Goal: Task Accomplishment & Management: Use online tool/utility

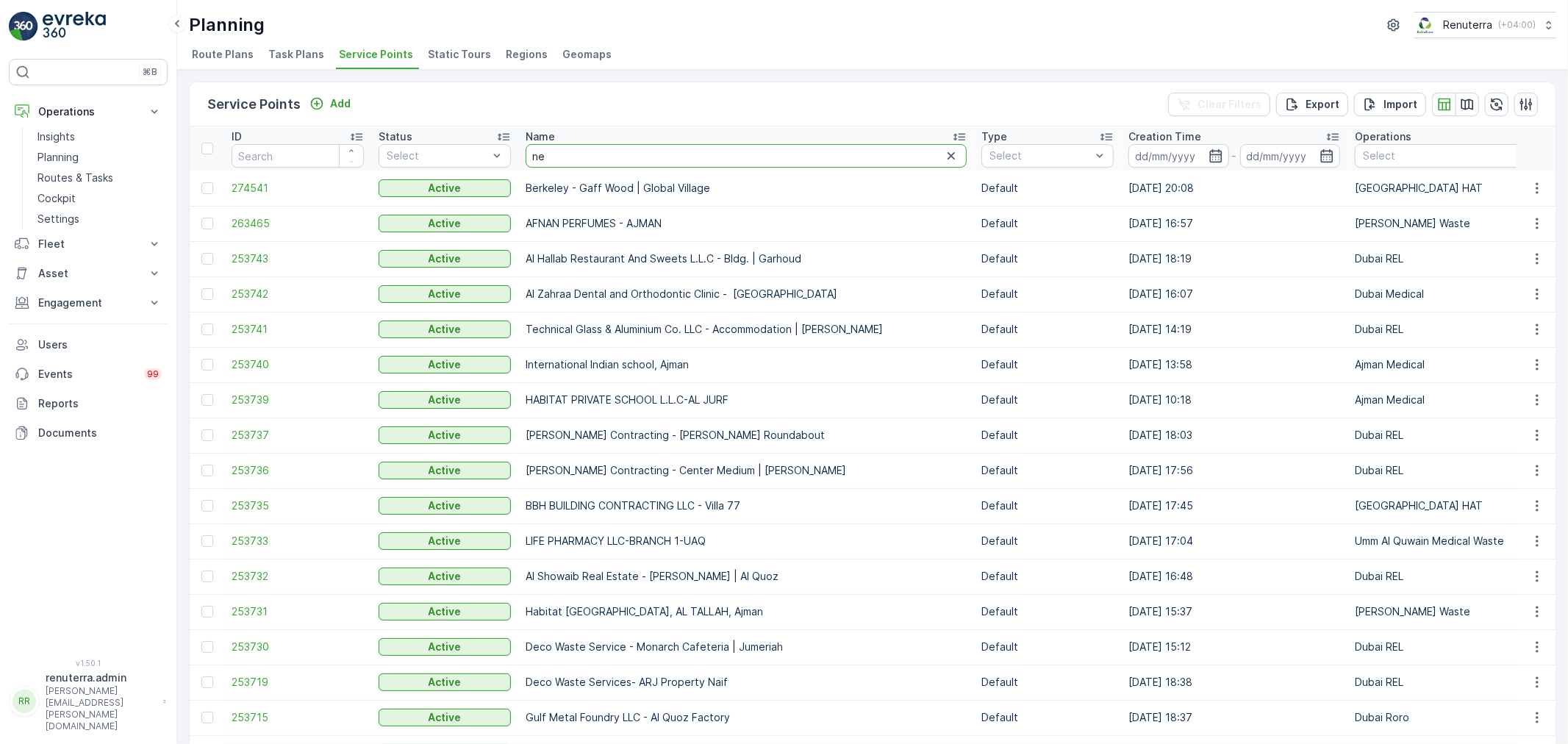
type input "nep"
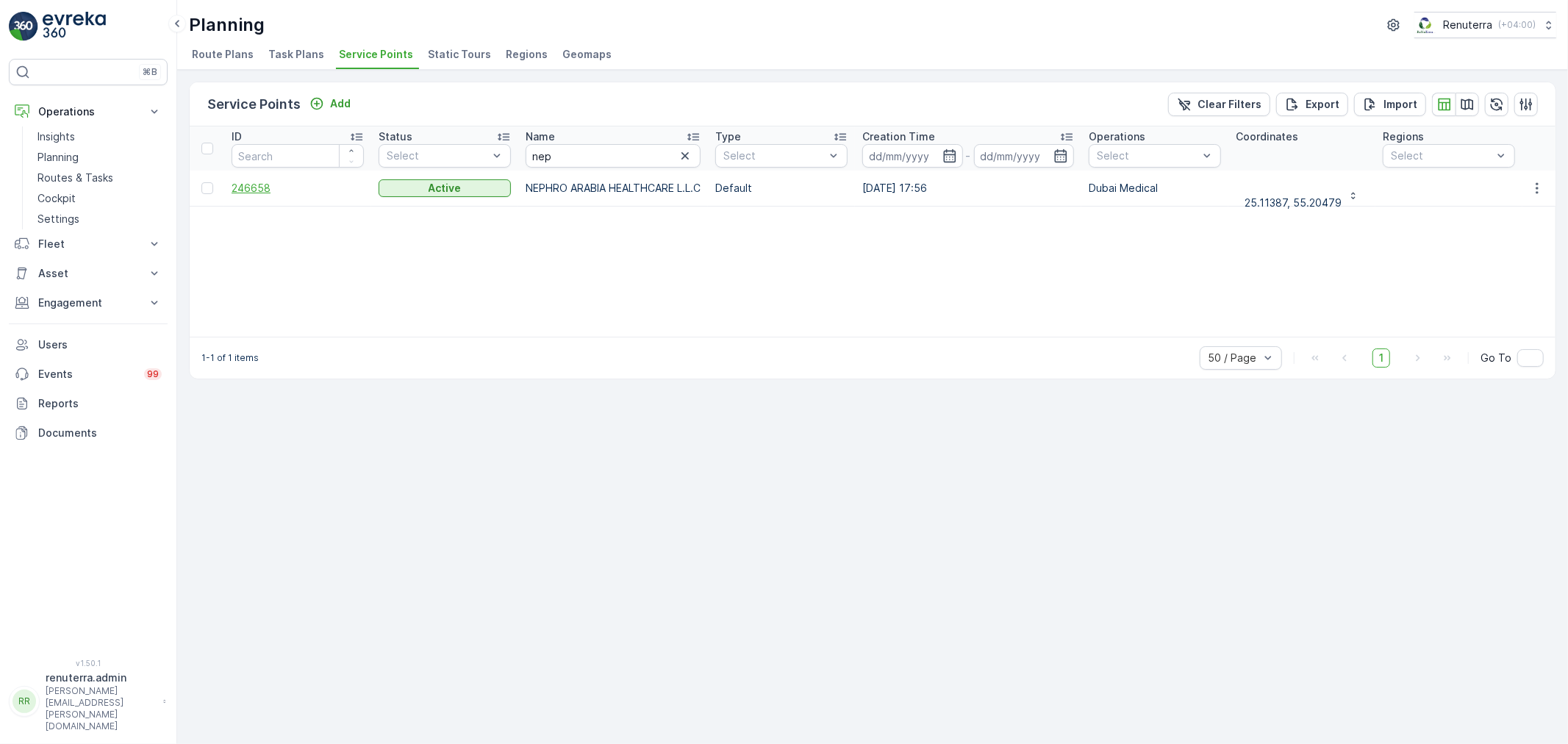
click at [267, 185] on span "246658" at bounding box center [297, 188] width 132 height 15
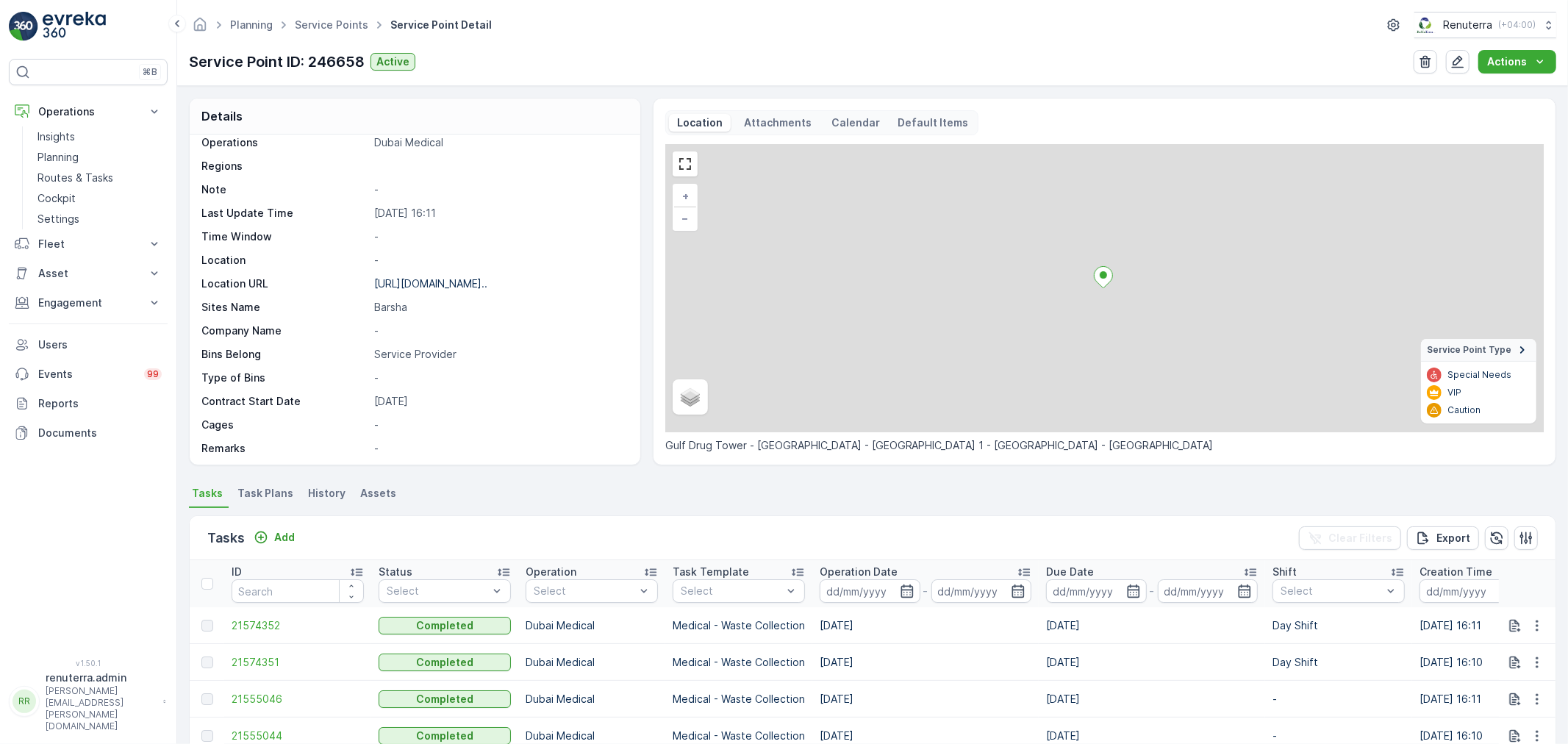
scroll to position [202, 0]
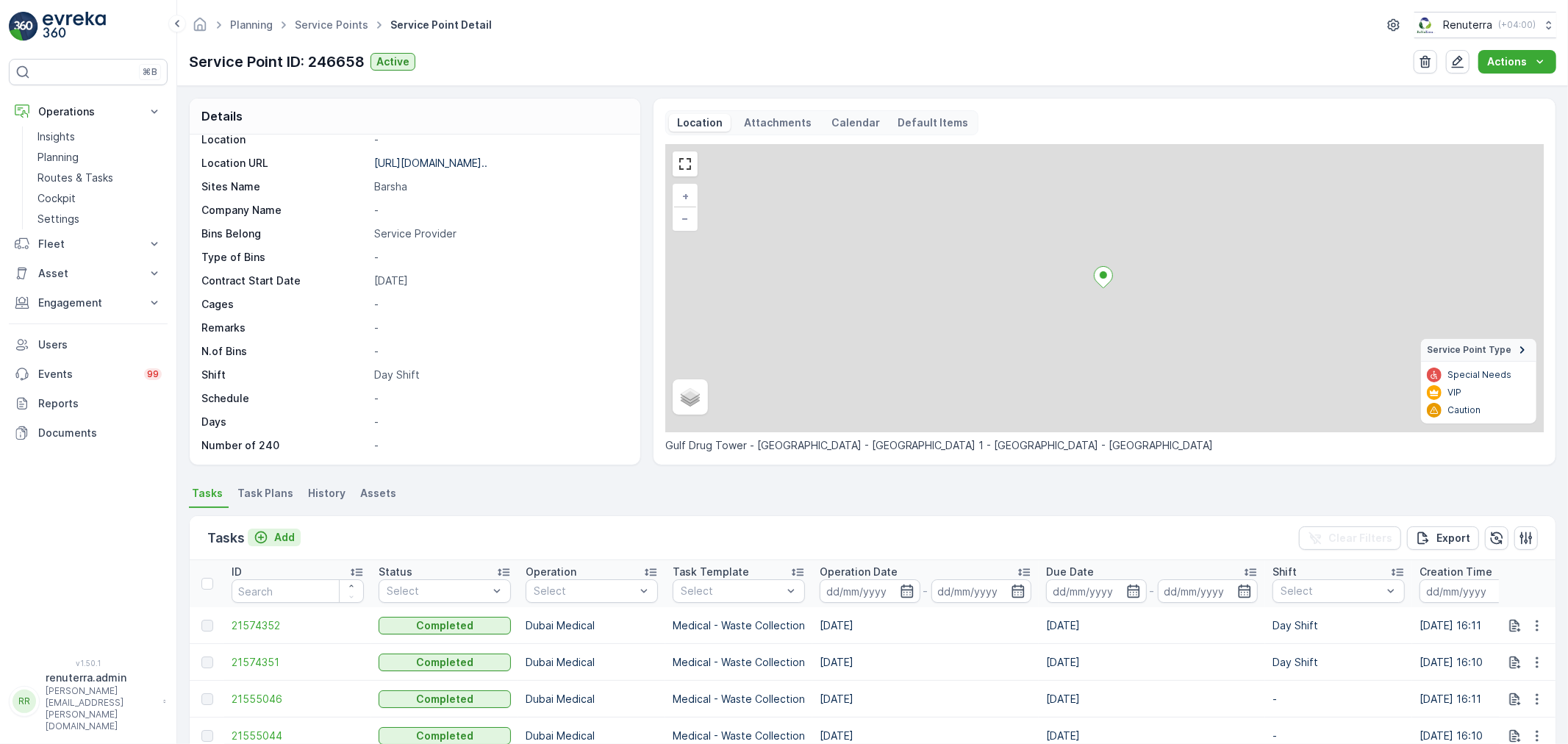
click at [285, 530] on p "Add" at bounding box center [284, 538] width 20 height 15
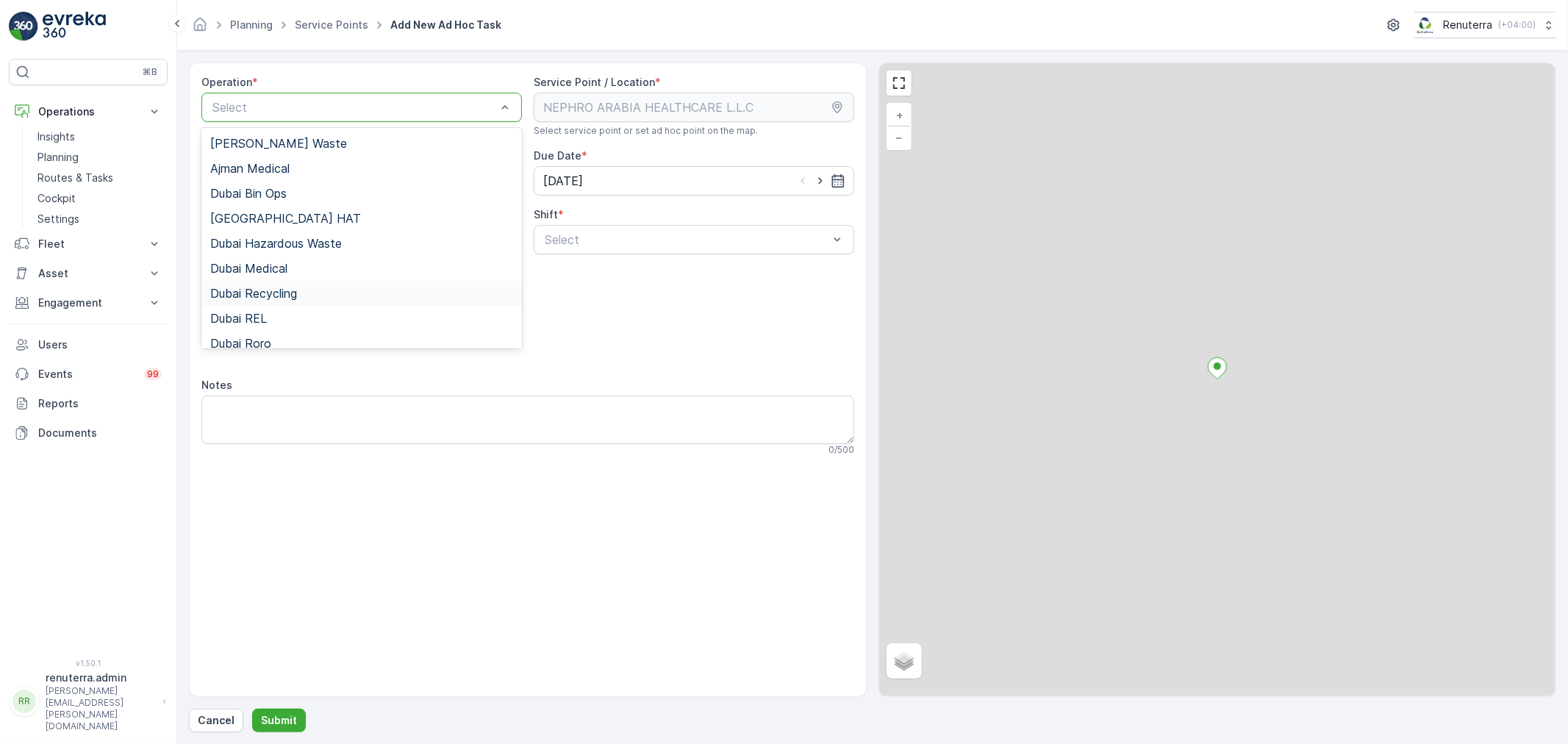
click at [317, 281] on div "Dubai Recycling" at bounding box center [362, 293] width 321 height 25
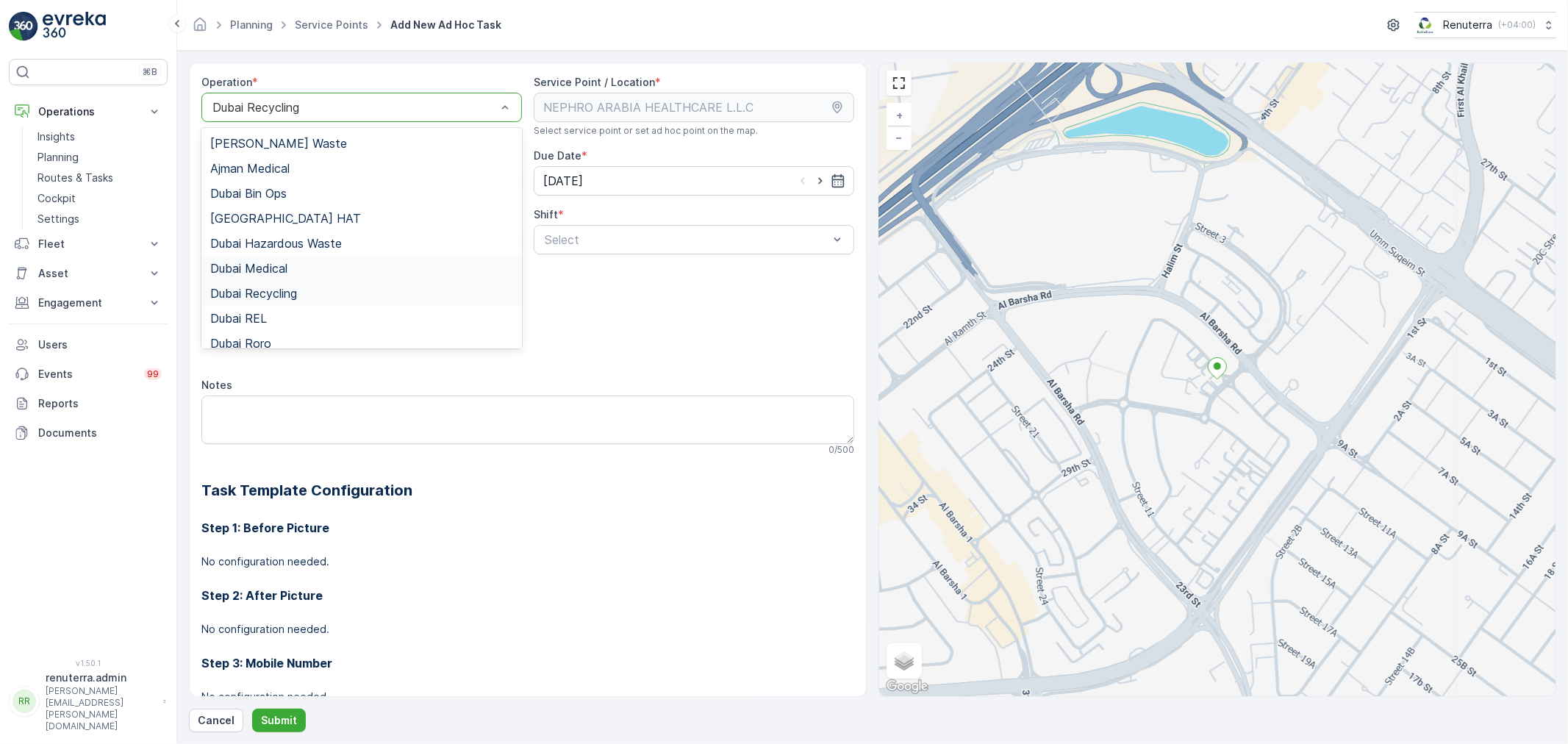
click at [290, 273] on div "Dubai Medical" at bounding box center [362, 268] width 303 height 13
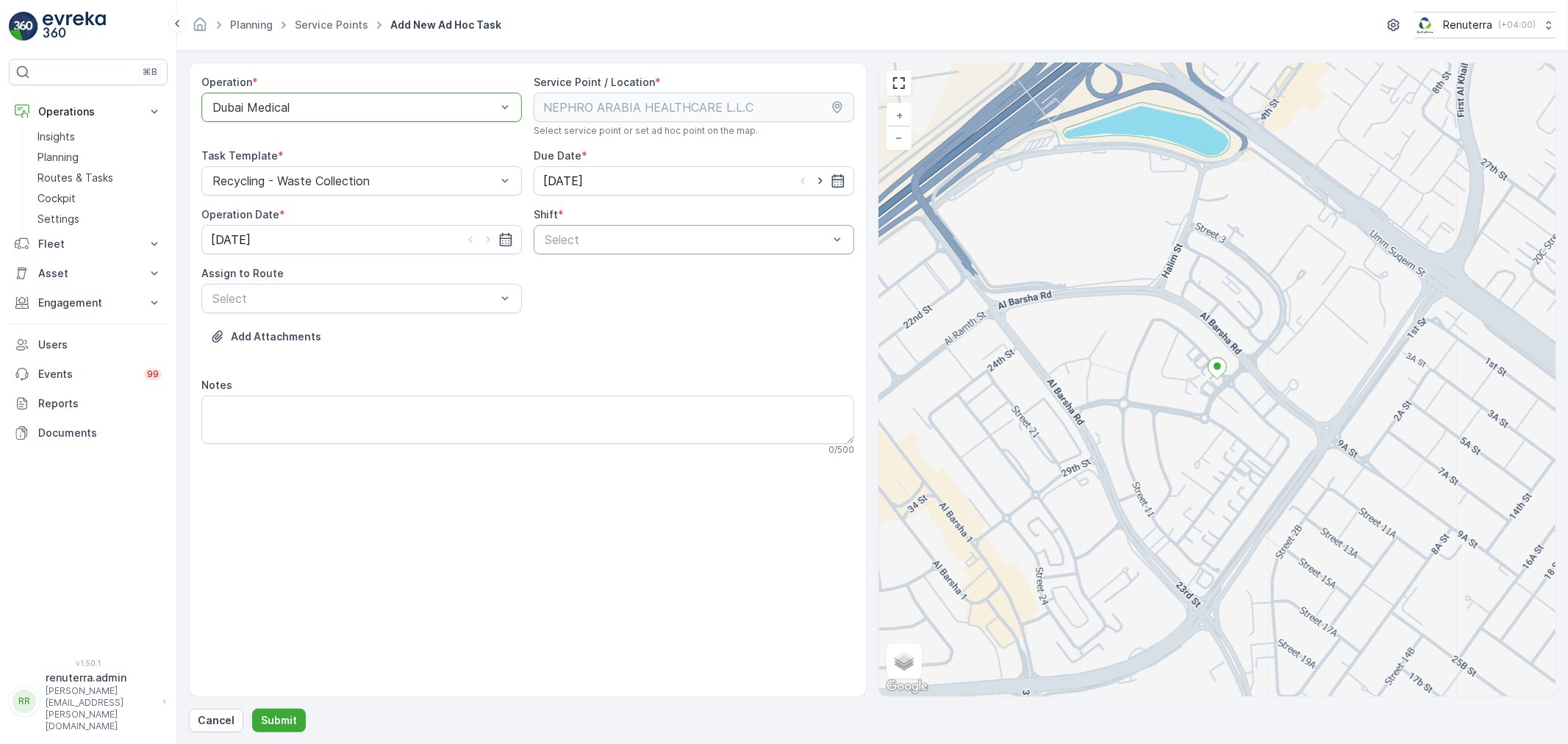
drag, startPoint x: 511, startPoint y: 245, endPoint x: 535, endPoint y: 240, distance: 24.5
click at [529, 243] on div "Operation * option Dubai Medical, selected. Dubai Medical Service Point / Locat…" at bounding box center [528, 271] width 652 height 393
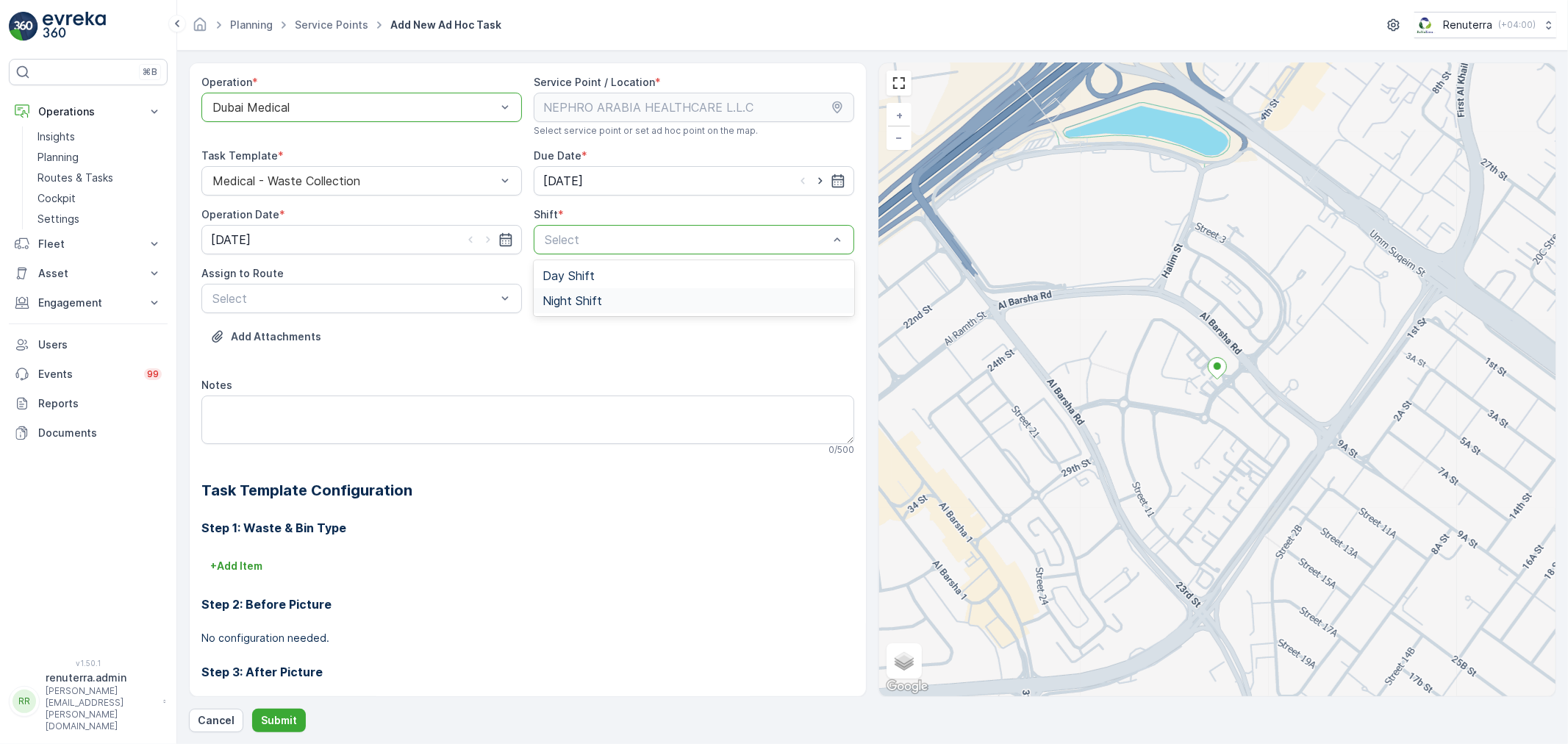
click at [566, 300] on span "Night Shift" at bounding box center [572, 300] width 60 height 13
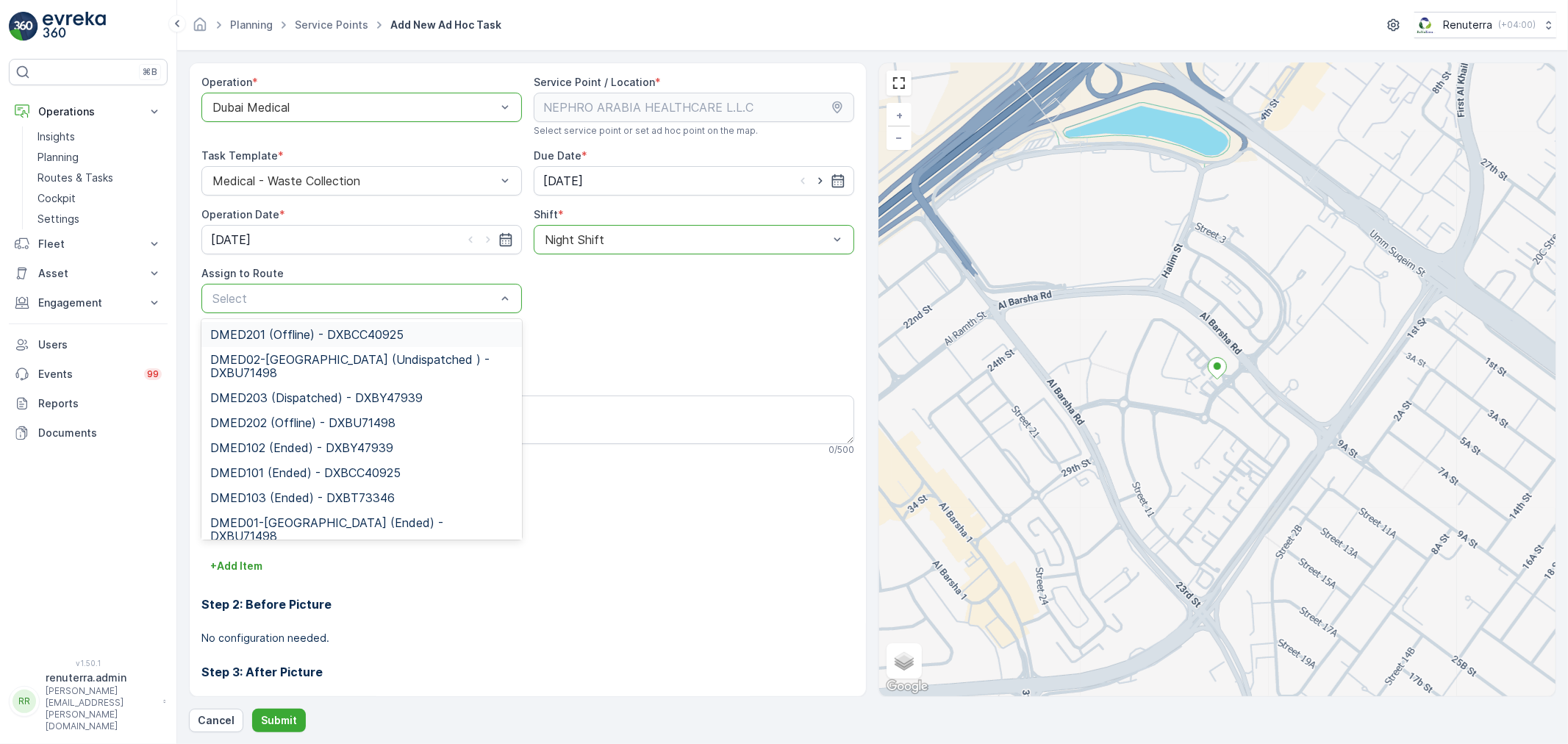
drag, startPoint x: 373, startPoint y: 302, endPoint x: 348, endPoint y: 325, distance: 34.0
drag, startPoint x: 331, startPoint y: 373, endPoint x: 325, endPoint y: 523, distance: 150.1
click at [332, 380] on div "DMED02-[GEOGRAPHIC_DATA] (Undispatched ) - DXBU71498" at bounding box center [362, 366] width 321 height 38
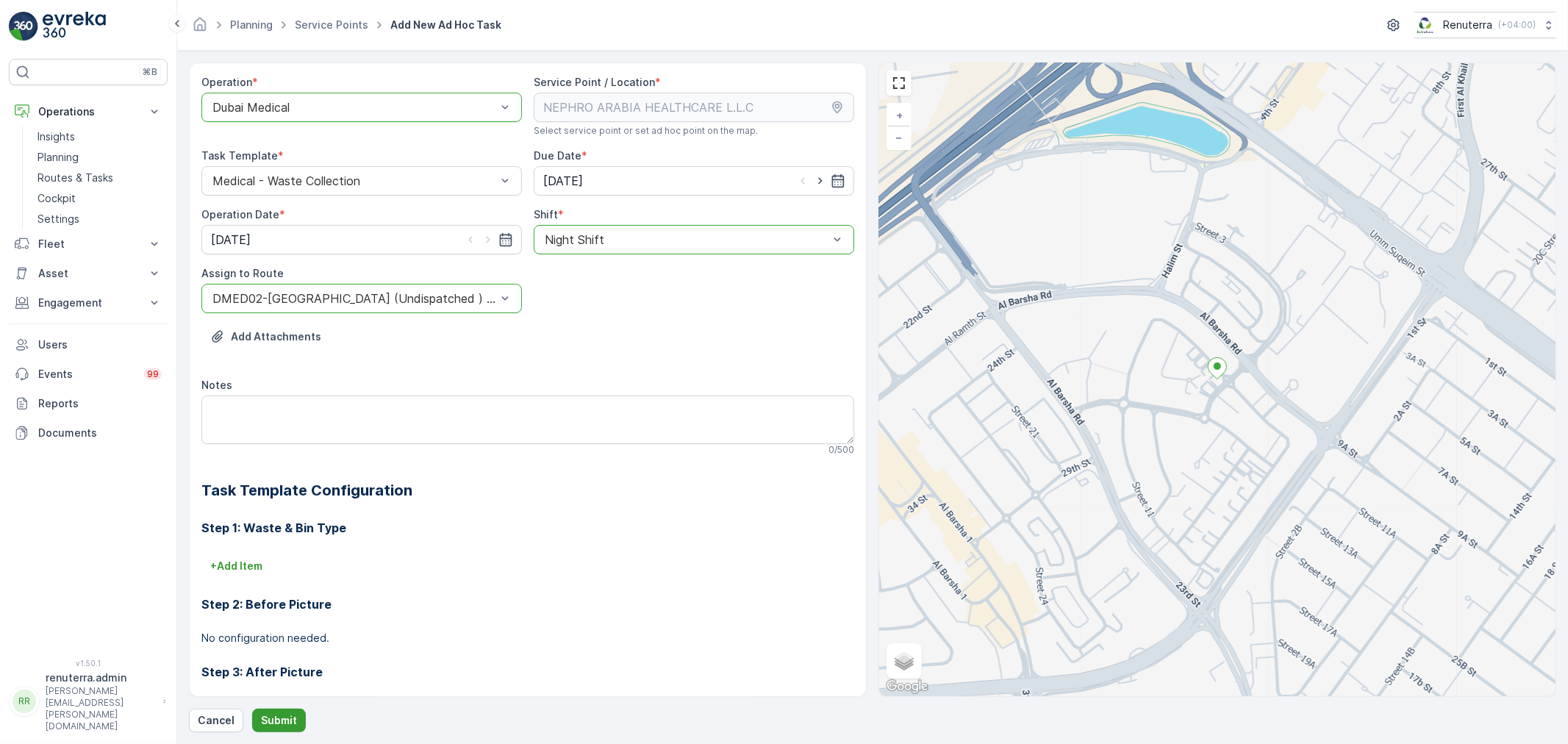
click at [273, 729] on button "Submit" at bounding box center [278, 720] width 53 height 23
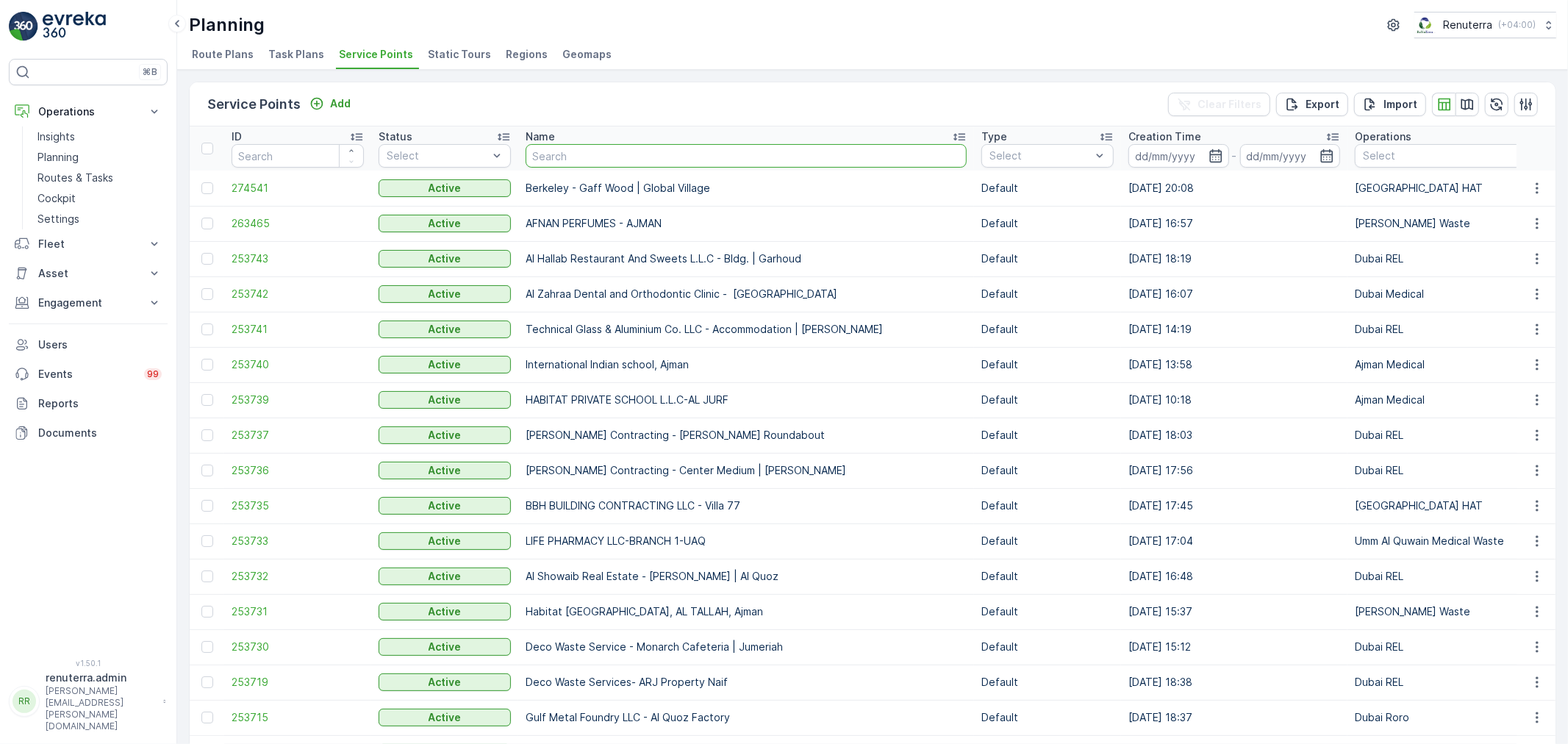
click at [584, 159] on input "text" at bounding box center [746, 155] width 441 height 23
type input "salam"
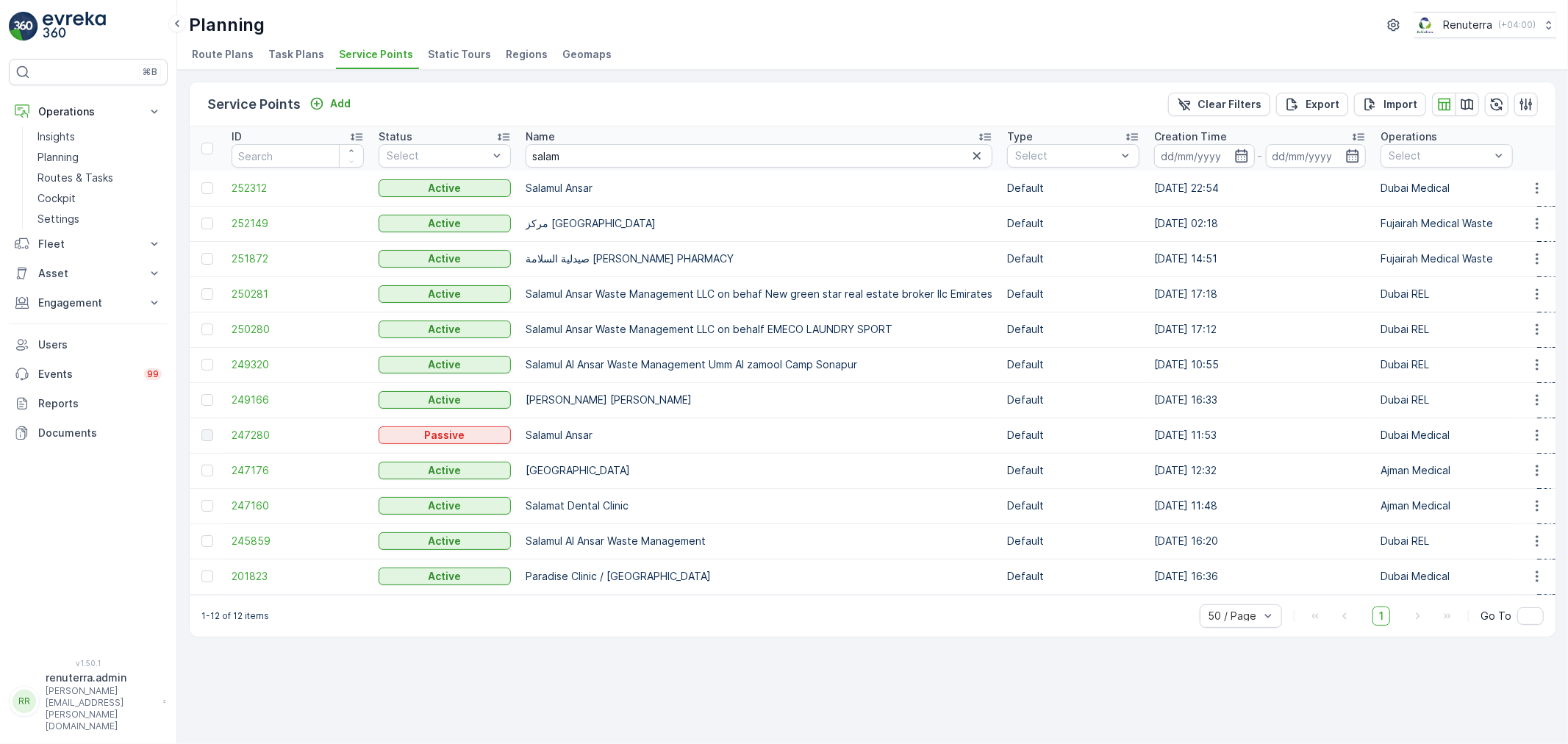
click at [238, 195] on td "252312" at bounding box center [298, 189] width 147 height 36
click at [238, 194] on span "252312" at bounding box center [297, 188] width 132 height 15
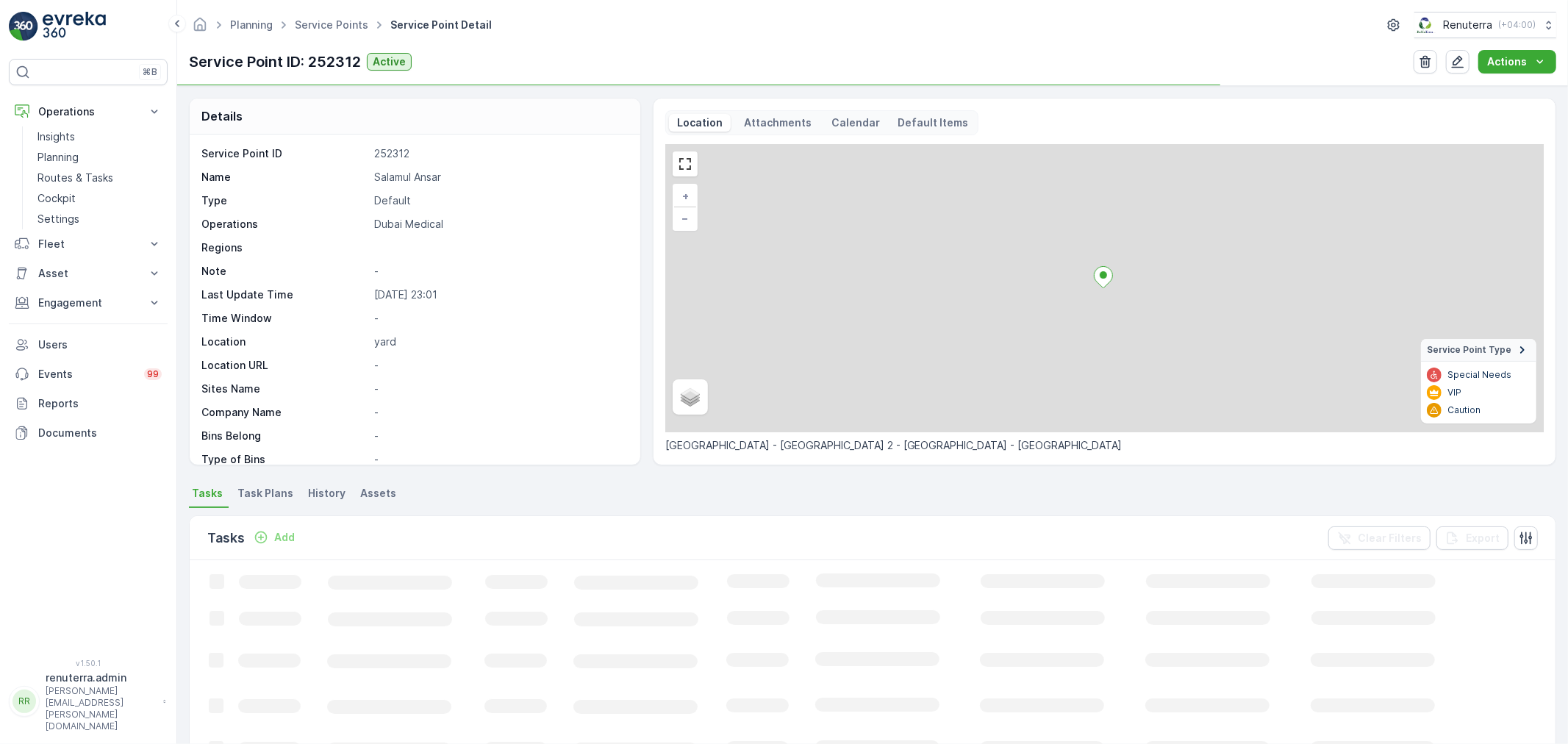
scroll to position [164, 0]
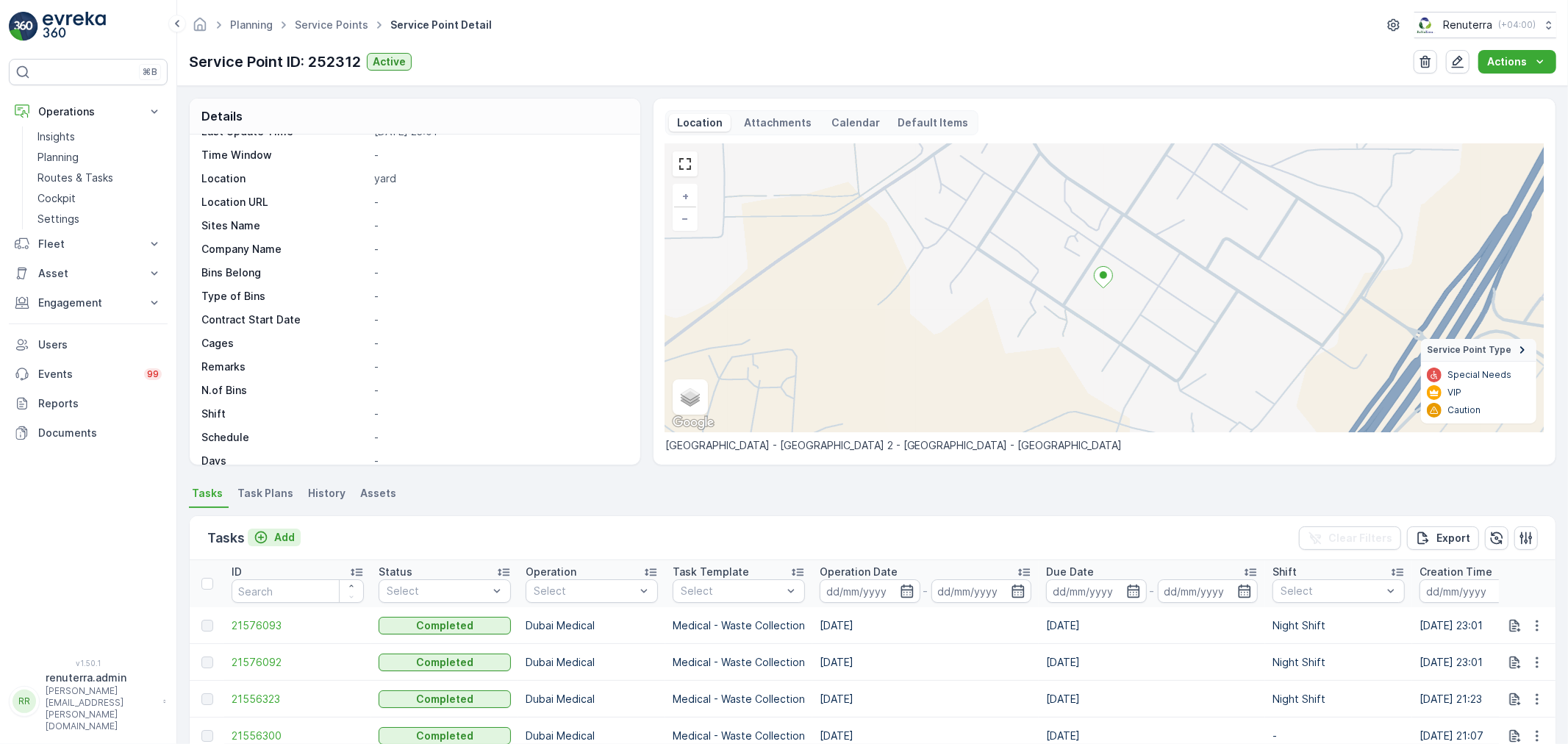
click at [281, 537] on p "Add" at bounding box center [284, 538] width 20 height 15
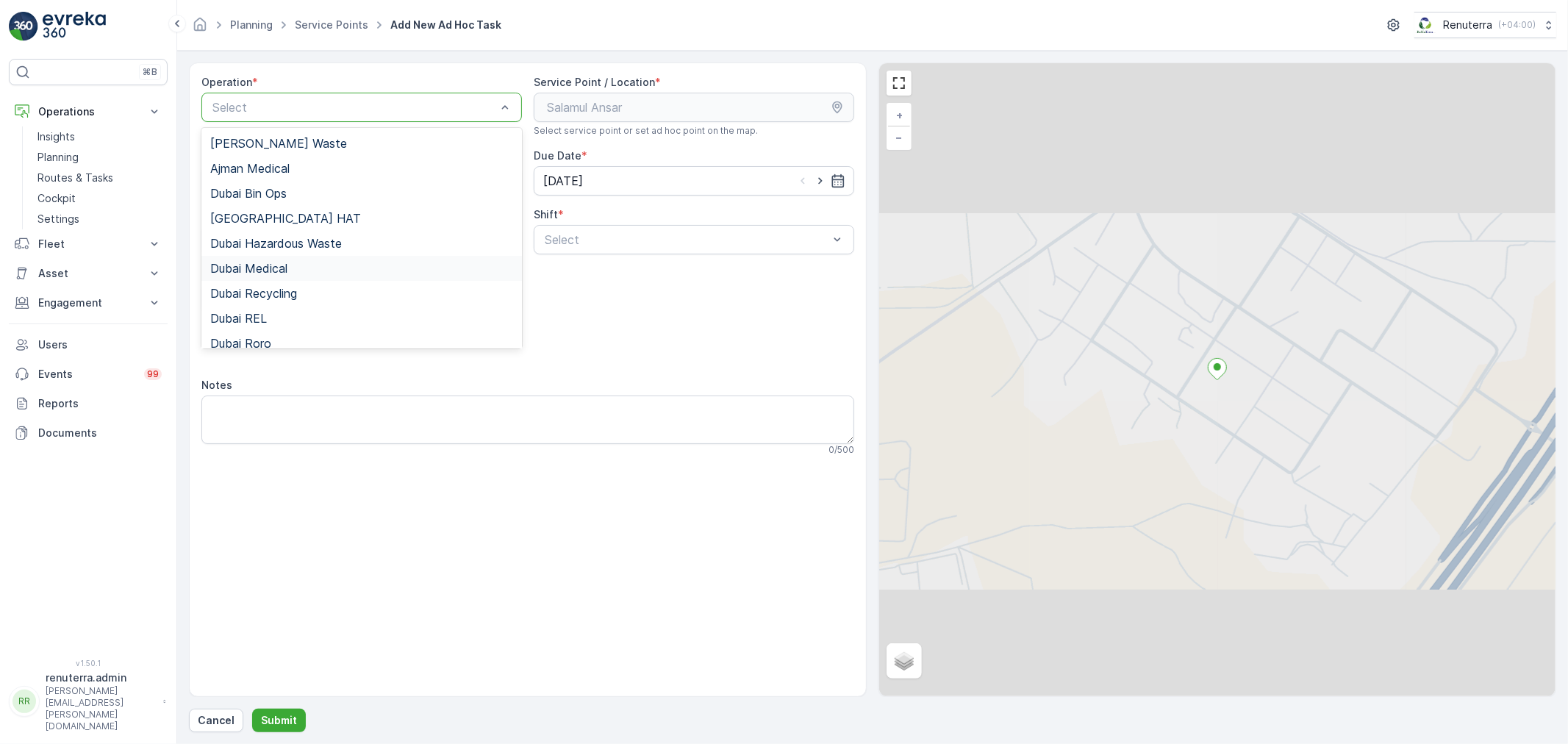
drag, startPoint x: 269, startPoint y: 269, endPoint x: 312, endPoint y: 267, distance: 43.0
click at [270, 268] on span "Dubai Medical" at bounding box center [249, 268] width 77 height 13
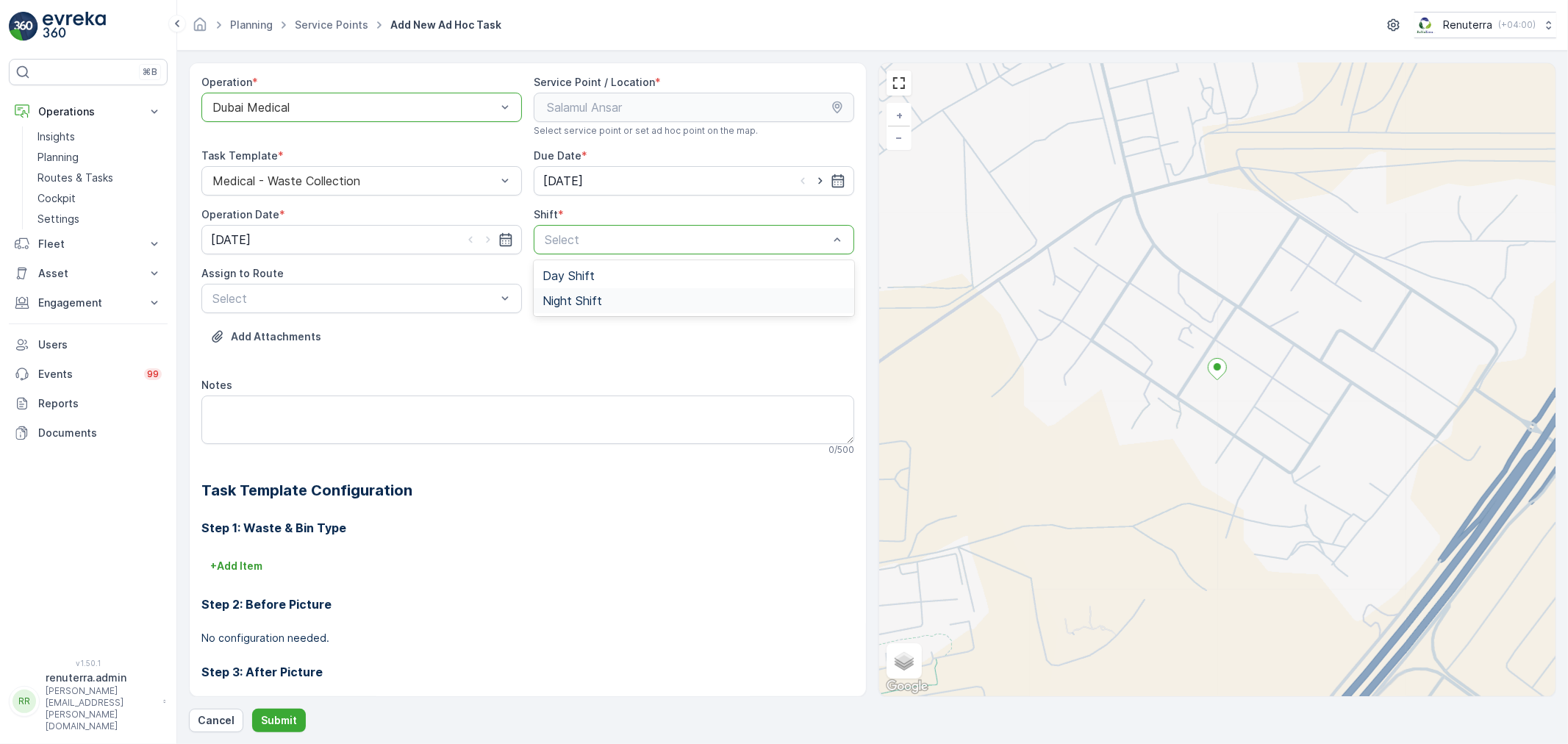
click at [556, 308] on div "Night Shift" at bounding box center [694, 300] width 321 height 25
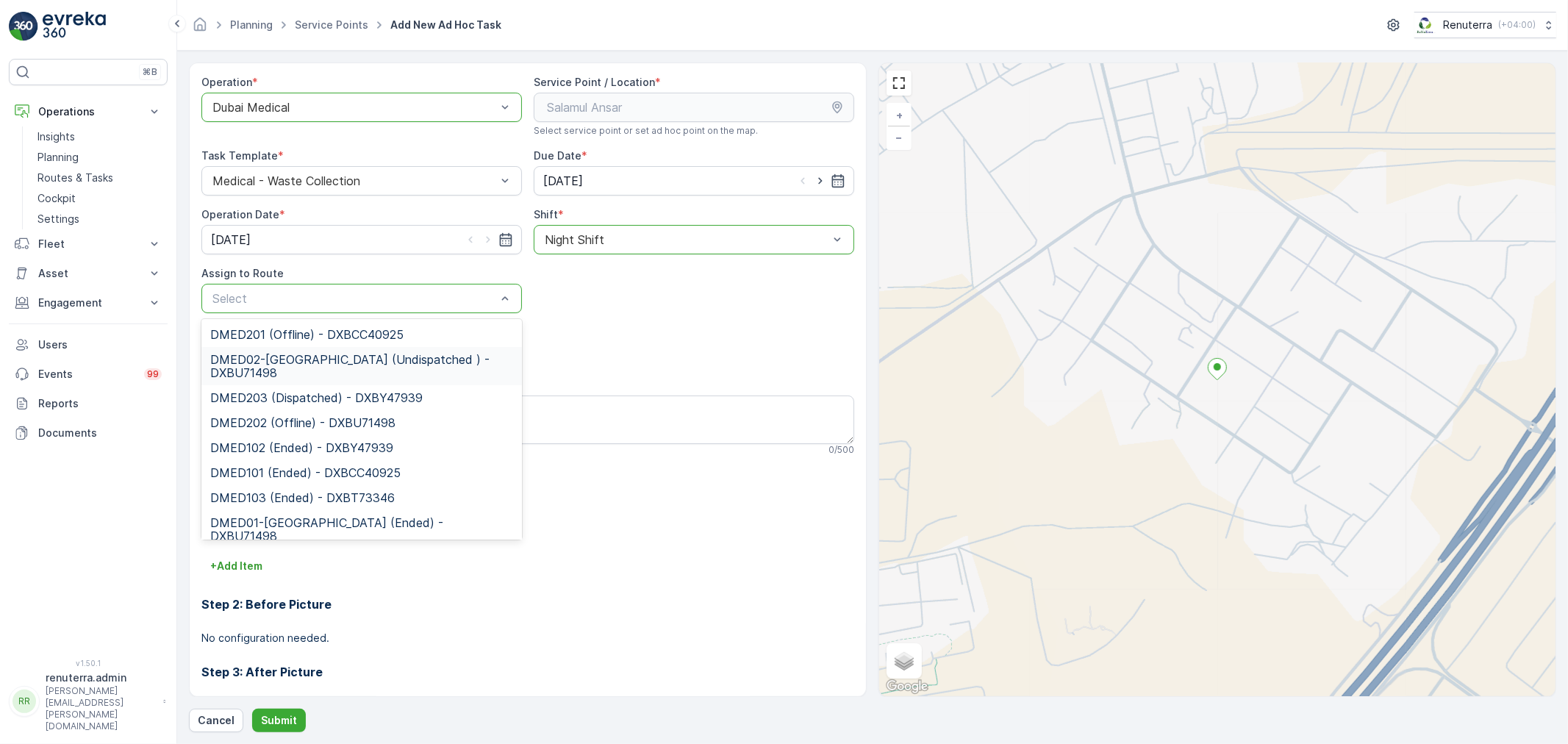
click at [311, 371] on span "DMED02-[GEOGRAPHIC_DATA] (Undispatched ) - DXBU71498" at bounding box center [362, 366] width 303 height 27
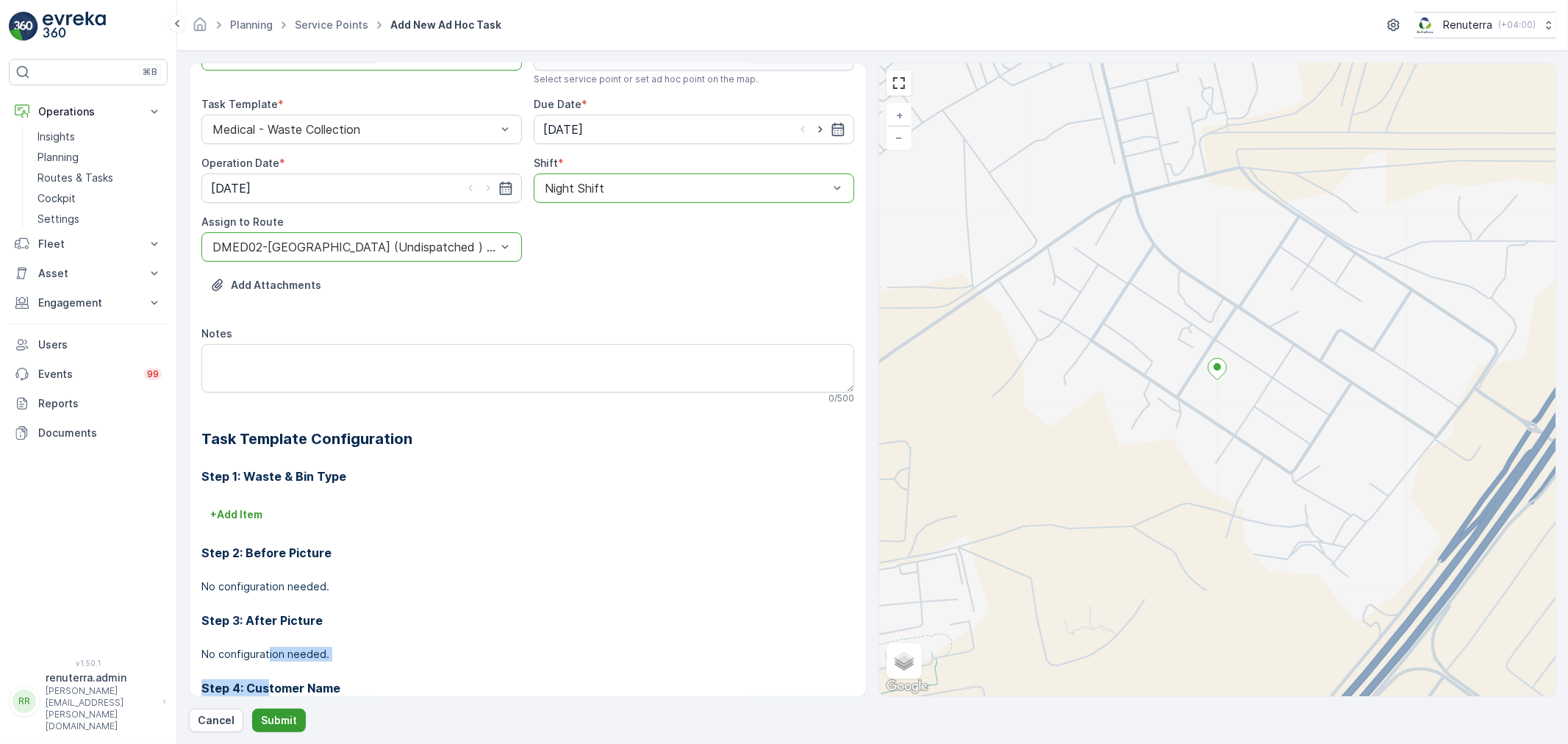
click at [270, 711] on button "Submit" at bounding box center [278, 720] width 53 height 23
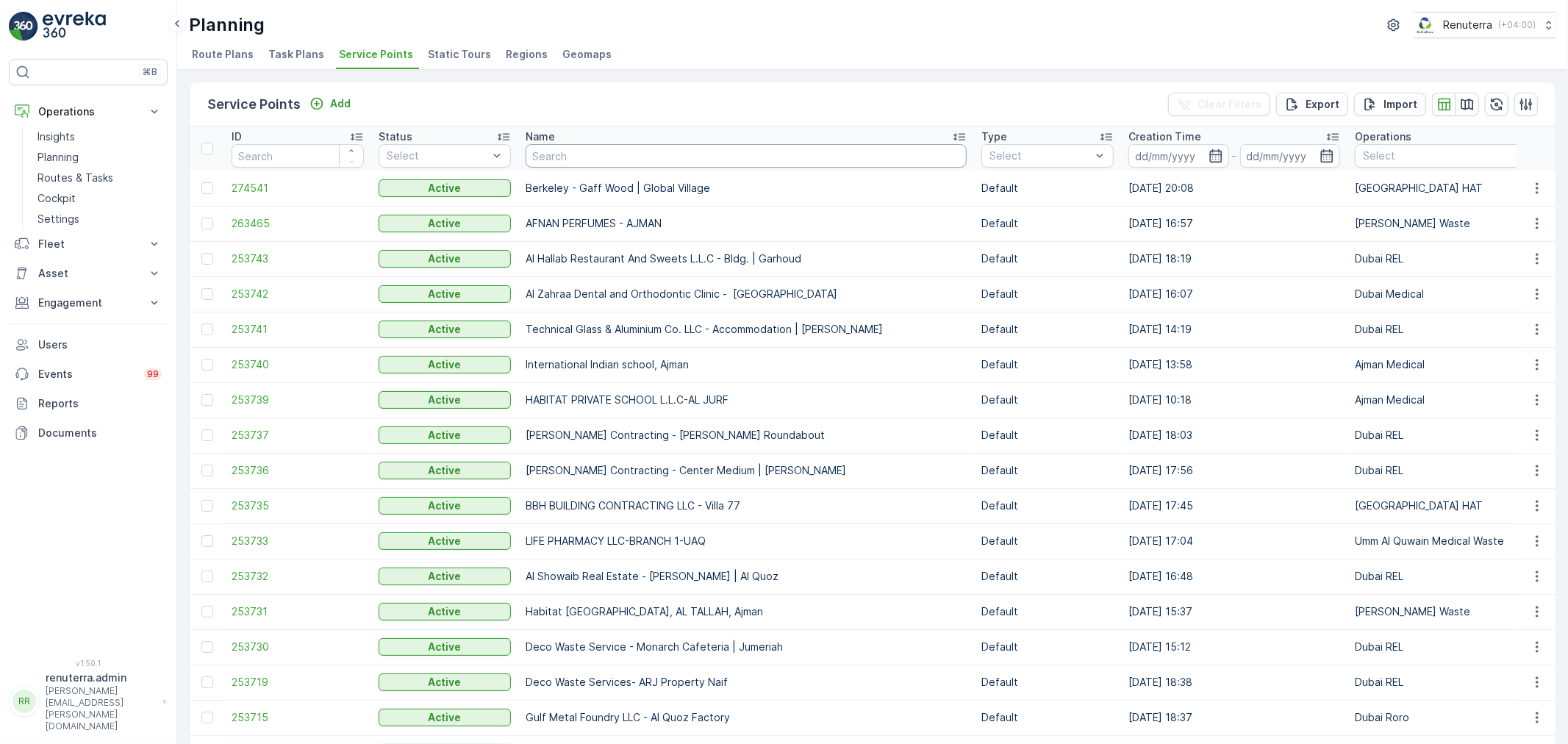
click at [709, 148] on input "text" at bounding box center [746, 155] width 441 height 23
type input "salam"
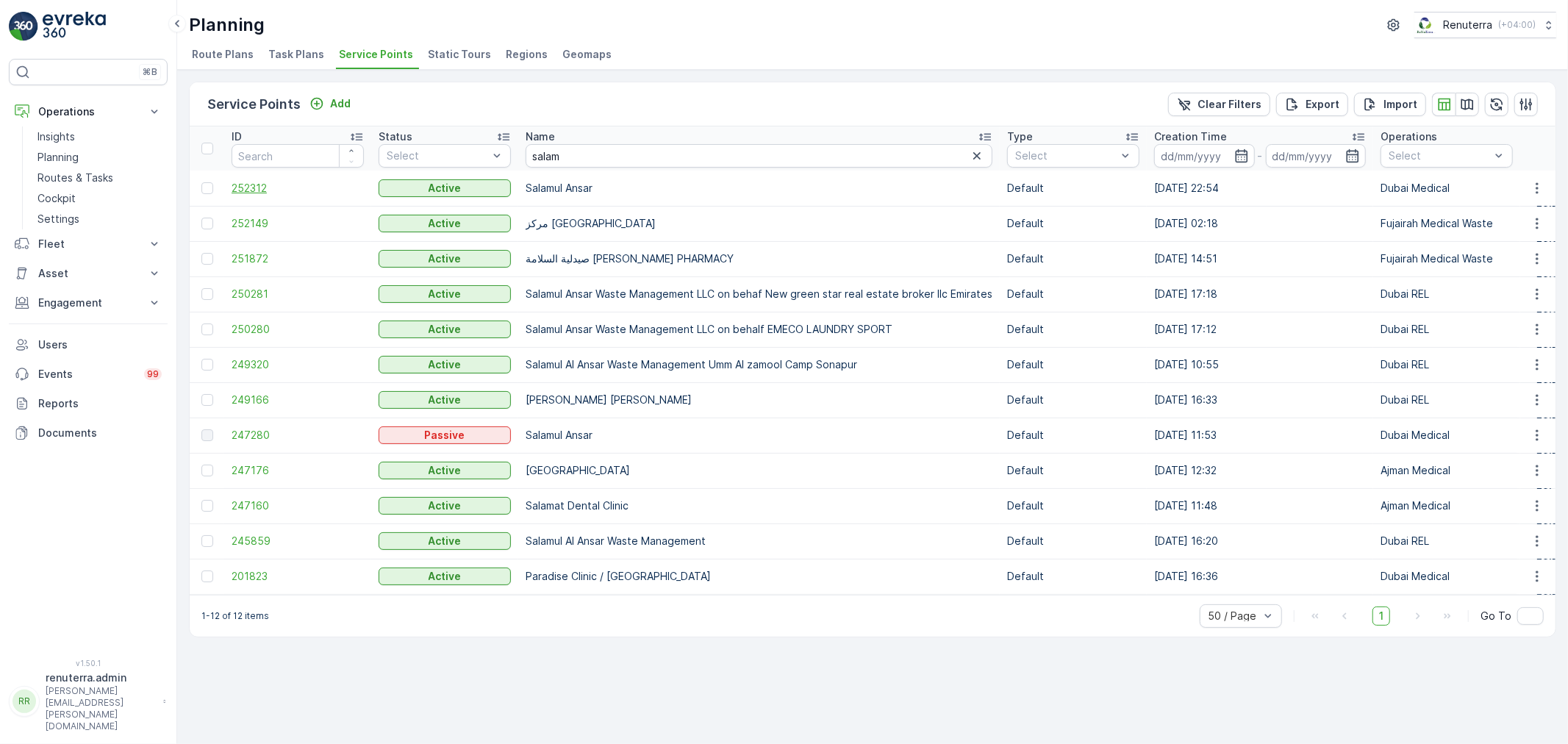
click at [273, 181] on span "252312" at bounding box center [297, 188] width 132 height 15
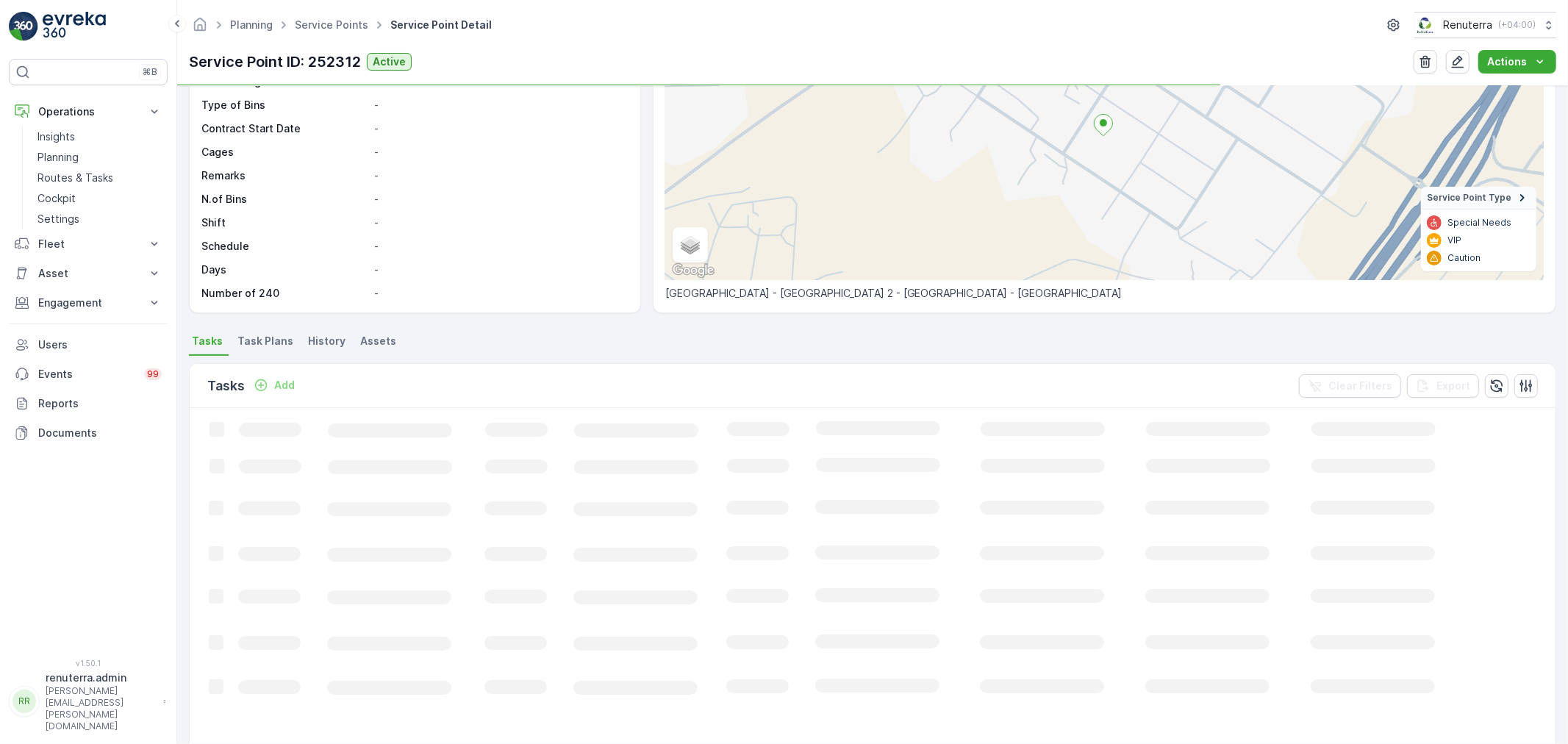
scroll to position [164, 0]
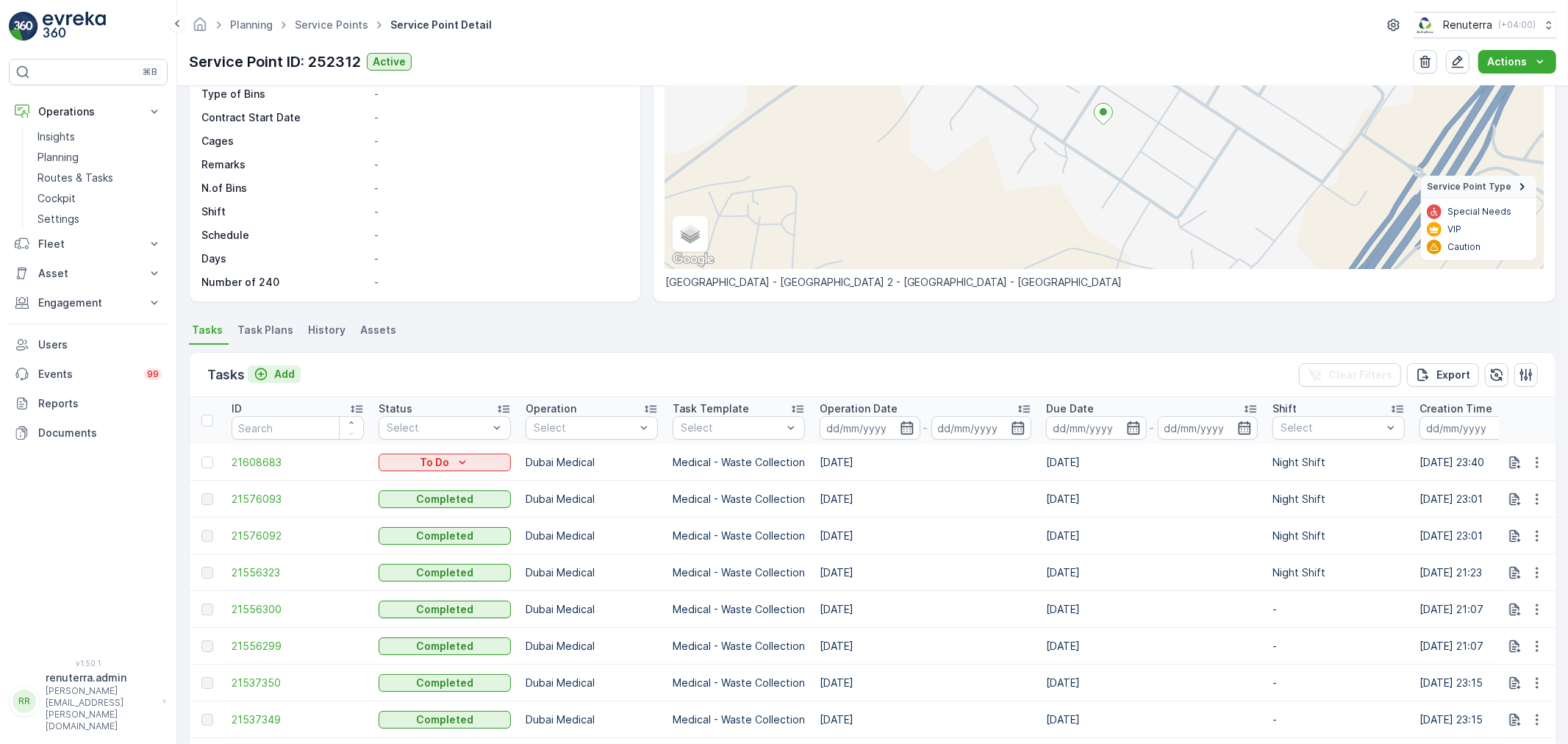
click at [287, 376] on p "Add" at bounding box center [284, 374] width 20 height 15
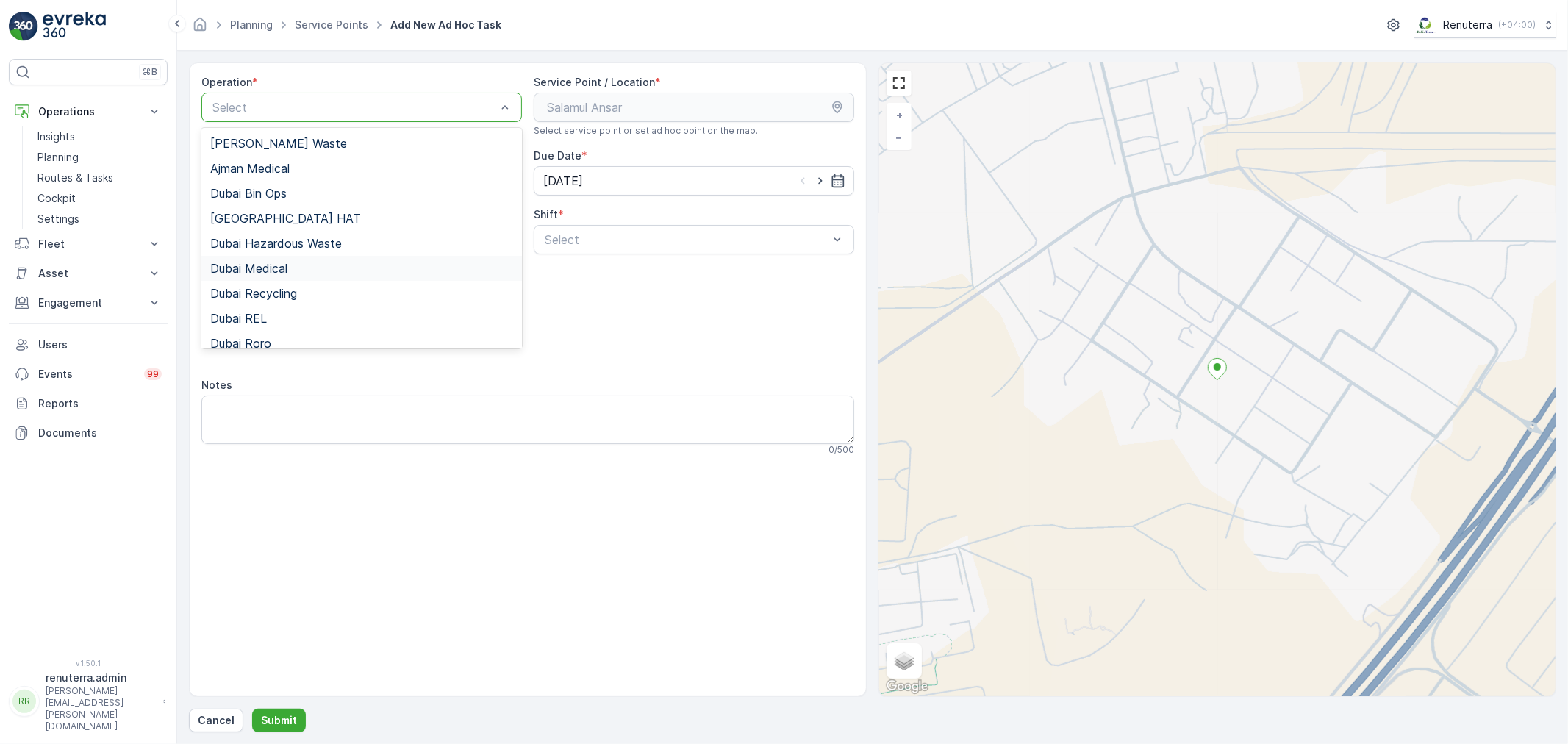
click at [296, 261] on div "Dubai Medical" at bounding box center [362, 268] width 303 height 13
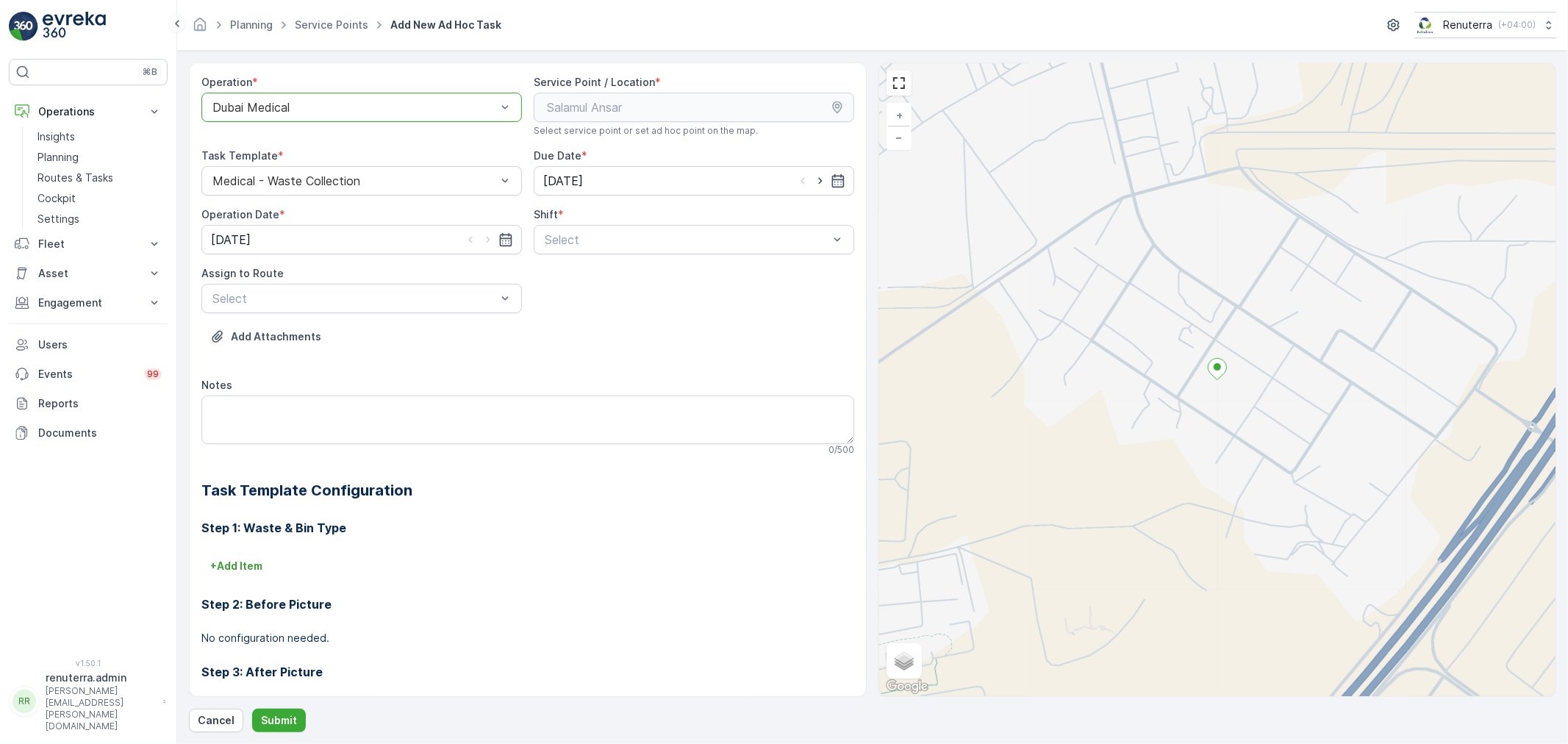
click at [642, 219] on div "Shift *" at bounding box center [694, 215] width 321 height 15
click at [594, 299] on span "Night Shift" at bounding box center [572, 300] width 60 height 13
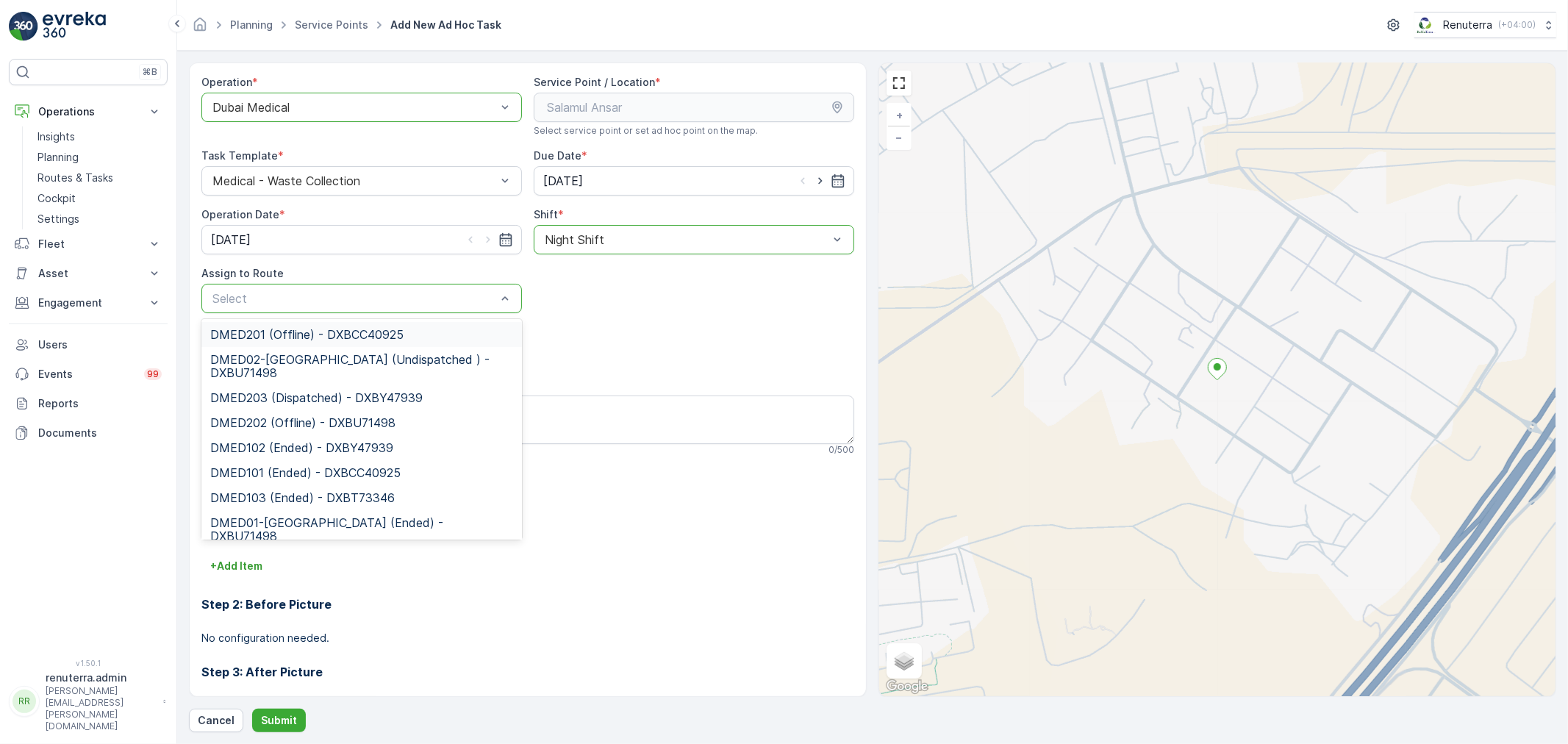
click at [340, 308] on div "Select" at bounding box center [362, 299] width 321 height 29
click at [325, 368] on span "DMED02-[GEOGRAPHIC_DATA] (Undispatched ) - DXBU71498" at bounding box center [362, 366] width 303 height 27
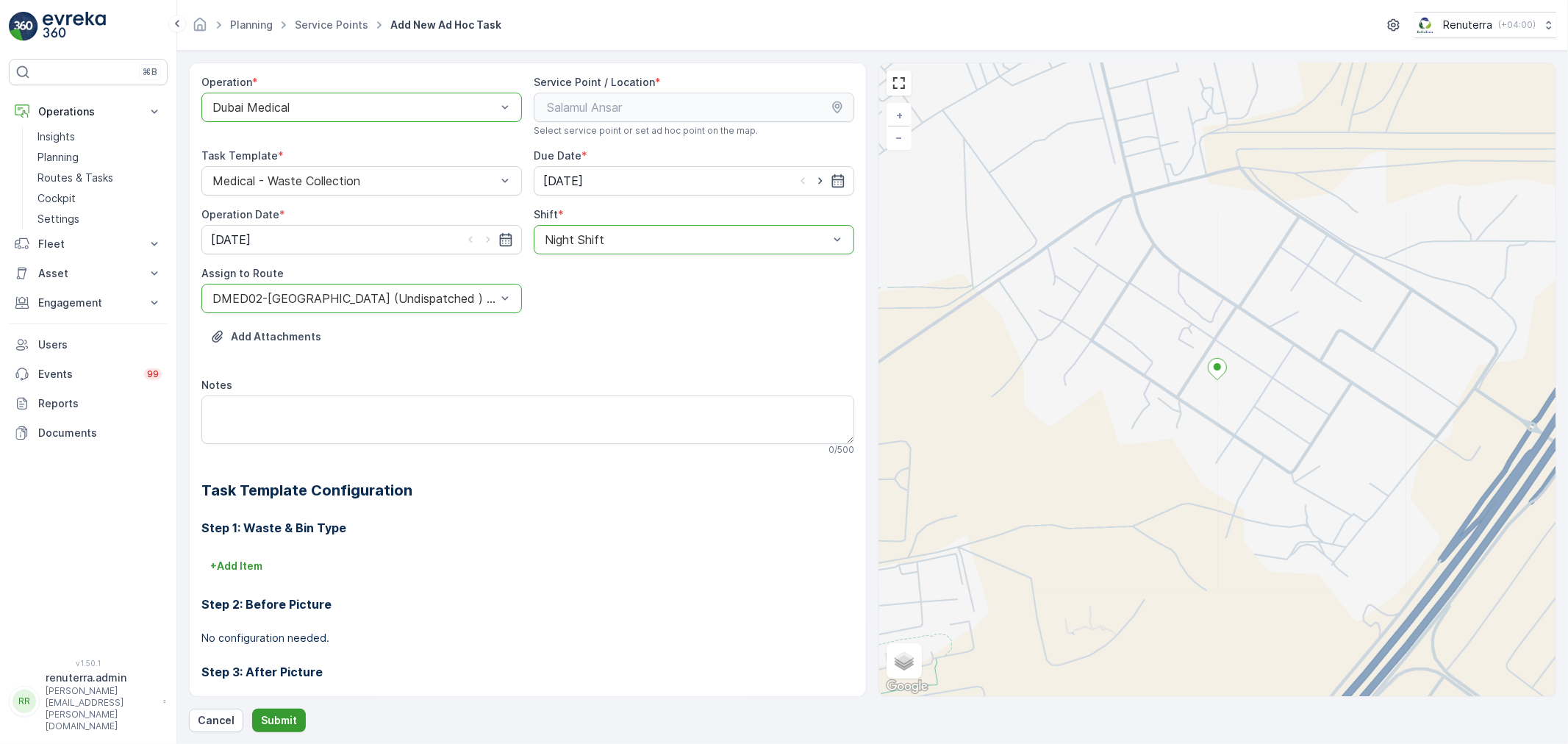
click at [300, 725] on button "Submit" at bounding box center [278, 720] width 53 height 23
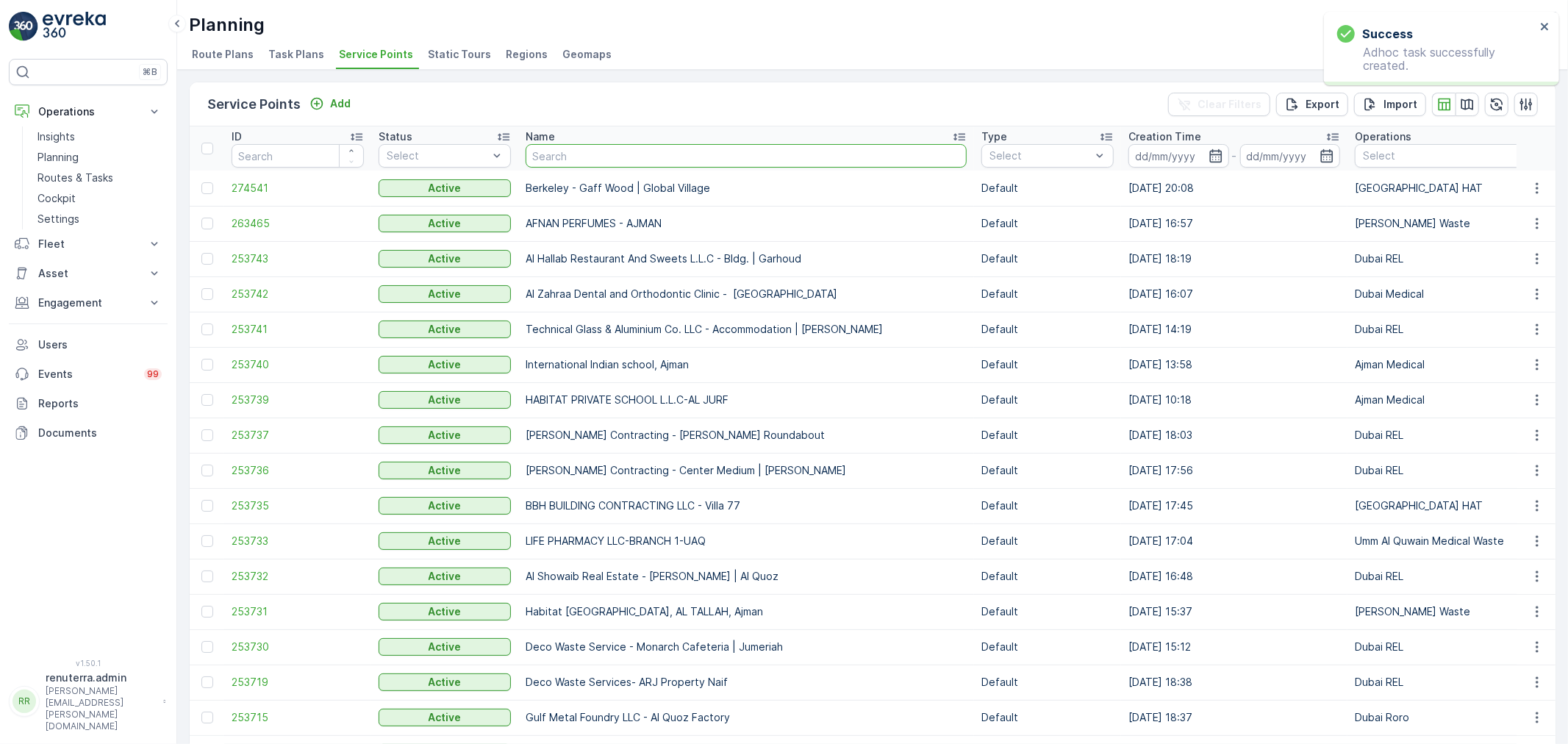
click at [605, 156] on input "text" at bounding box center [746, 155] width 441 height 23
type input "salam"
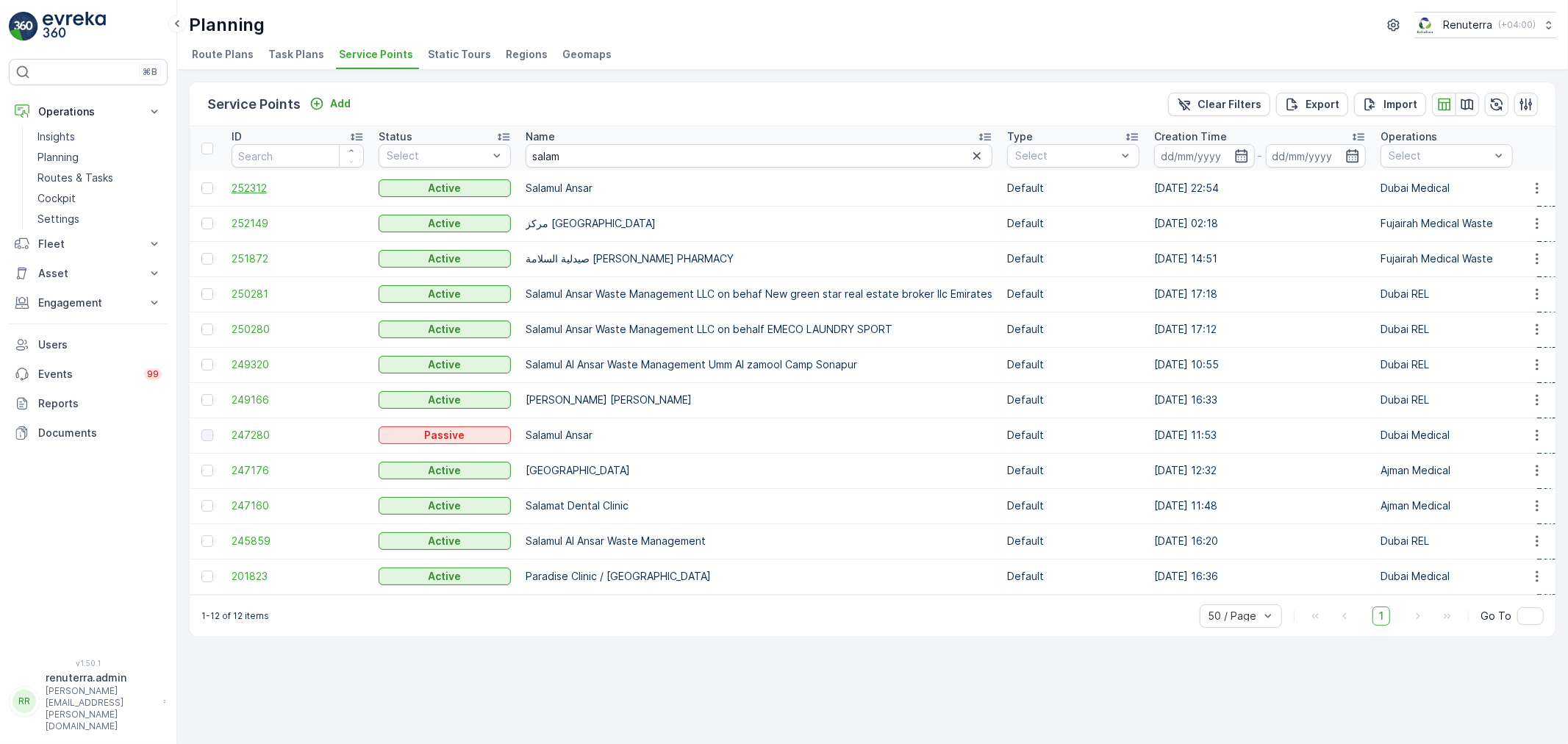
click at [272, 188] on span "252312" at bounding box center [297, 188] width 132 height 15
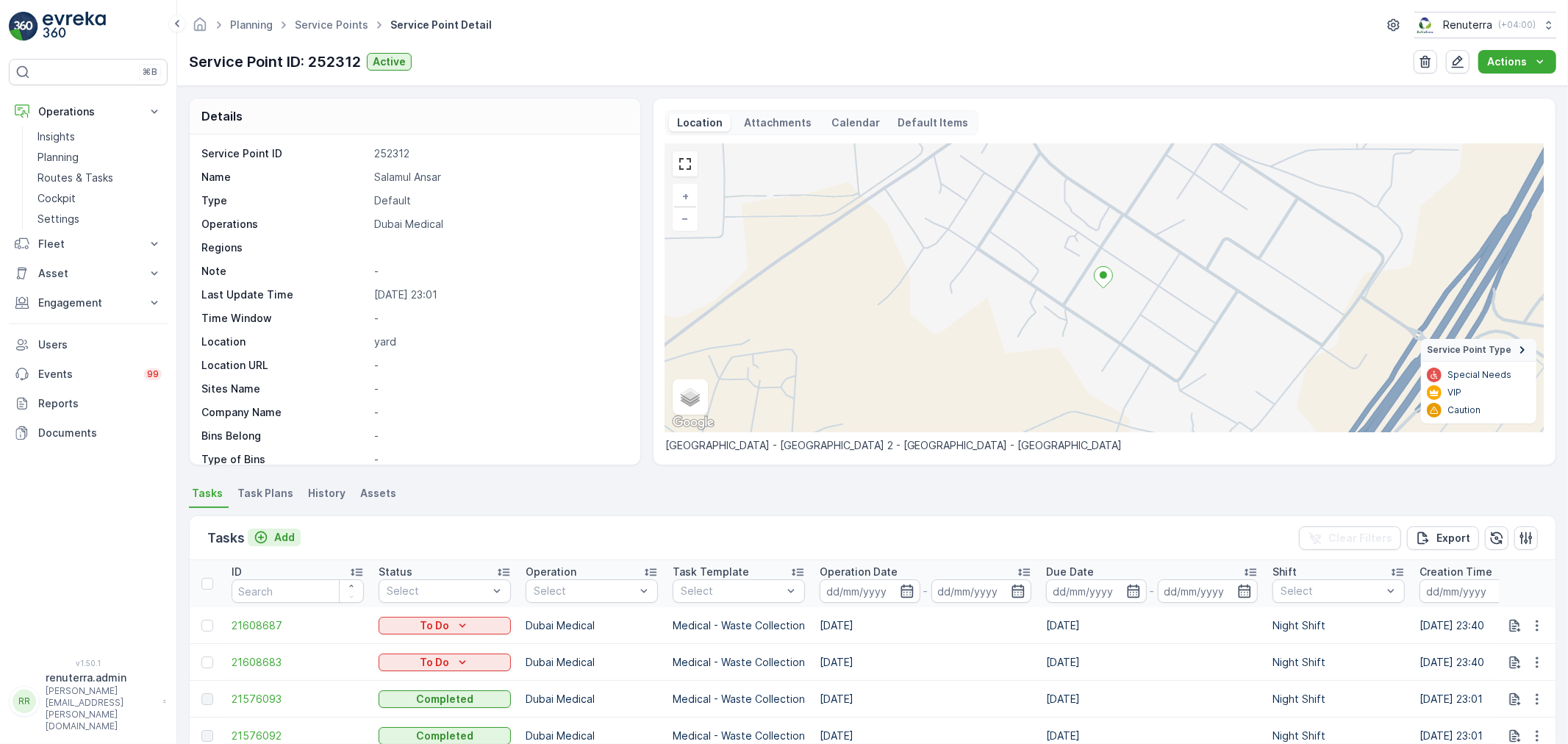
click at [285, 530] on p "Add" at bounding box center [284, 538] width 20 height 15
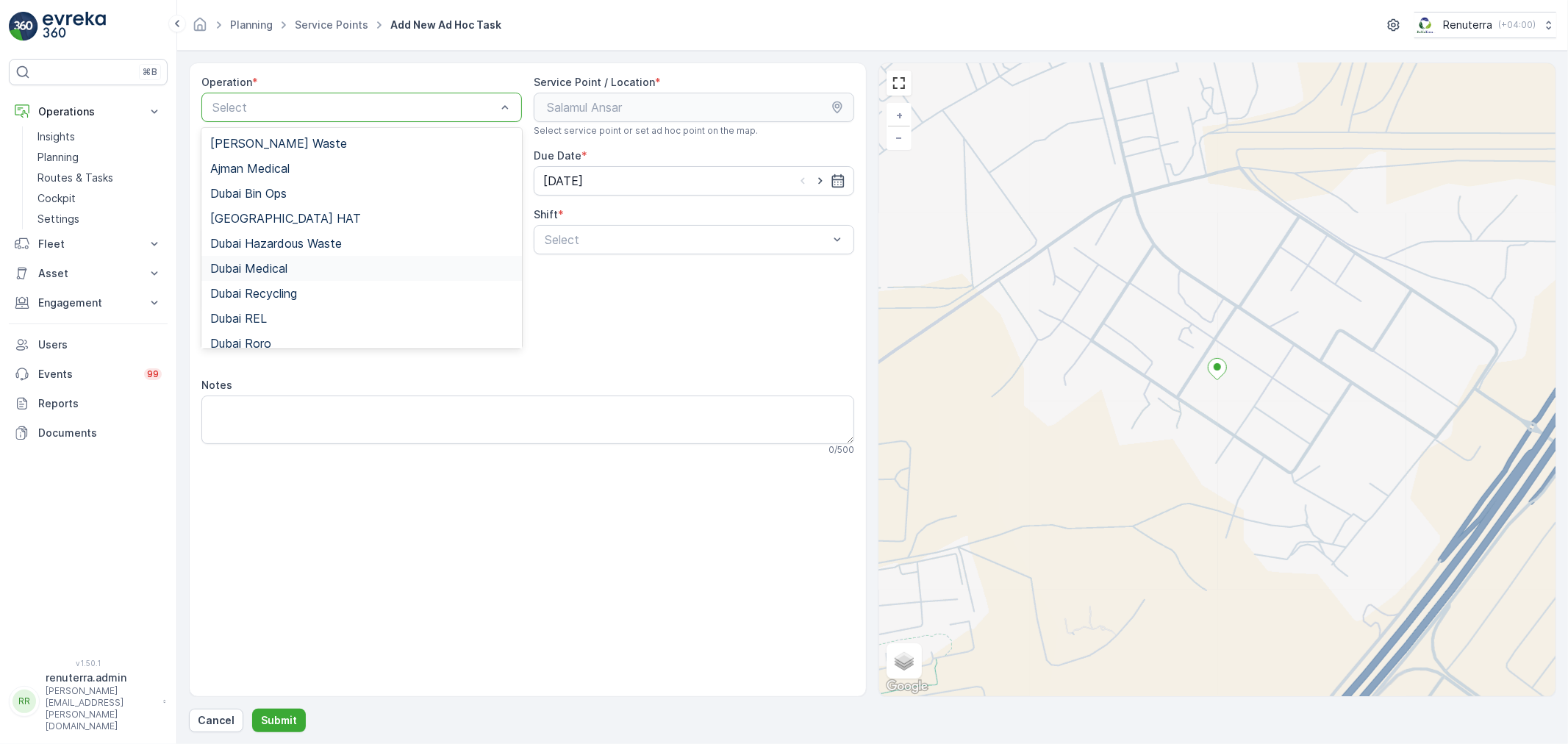
click at [304, 275] on div "Dubai Medical" at bounding box center [362, 268] width 321 height 25
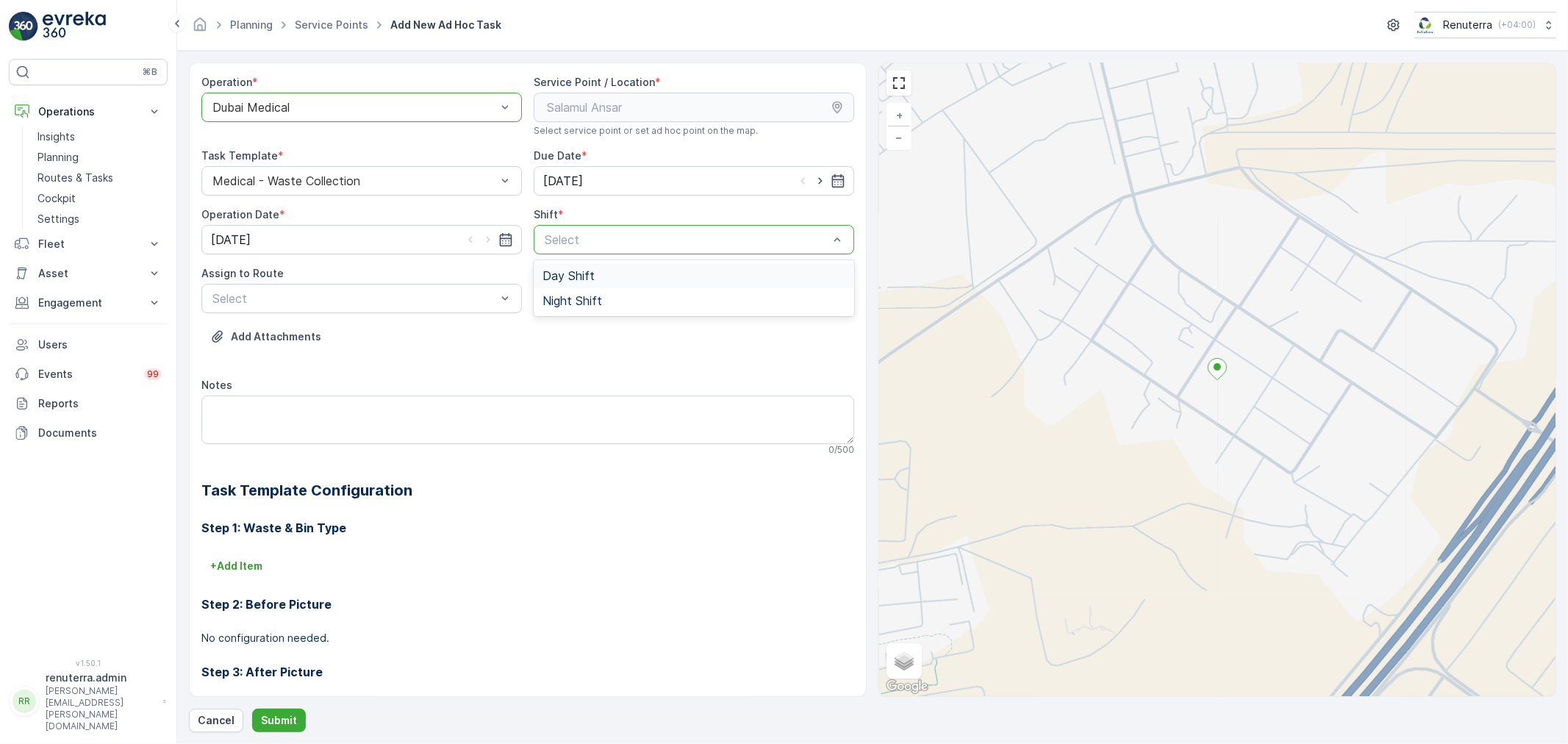
drag, startPoint x: 615, startPoint y: 234, endPoint x: 580, endPoint y: 267, distance: 48.1
click at [576, 289] on div "Night Shift" at bounding box center [694, 300] width 321 height 25
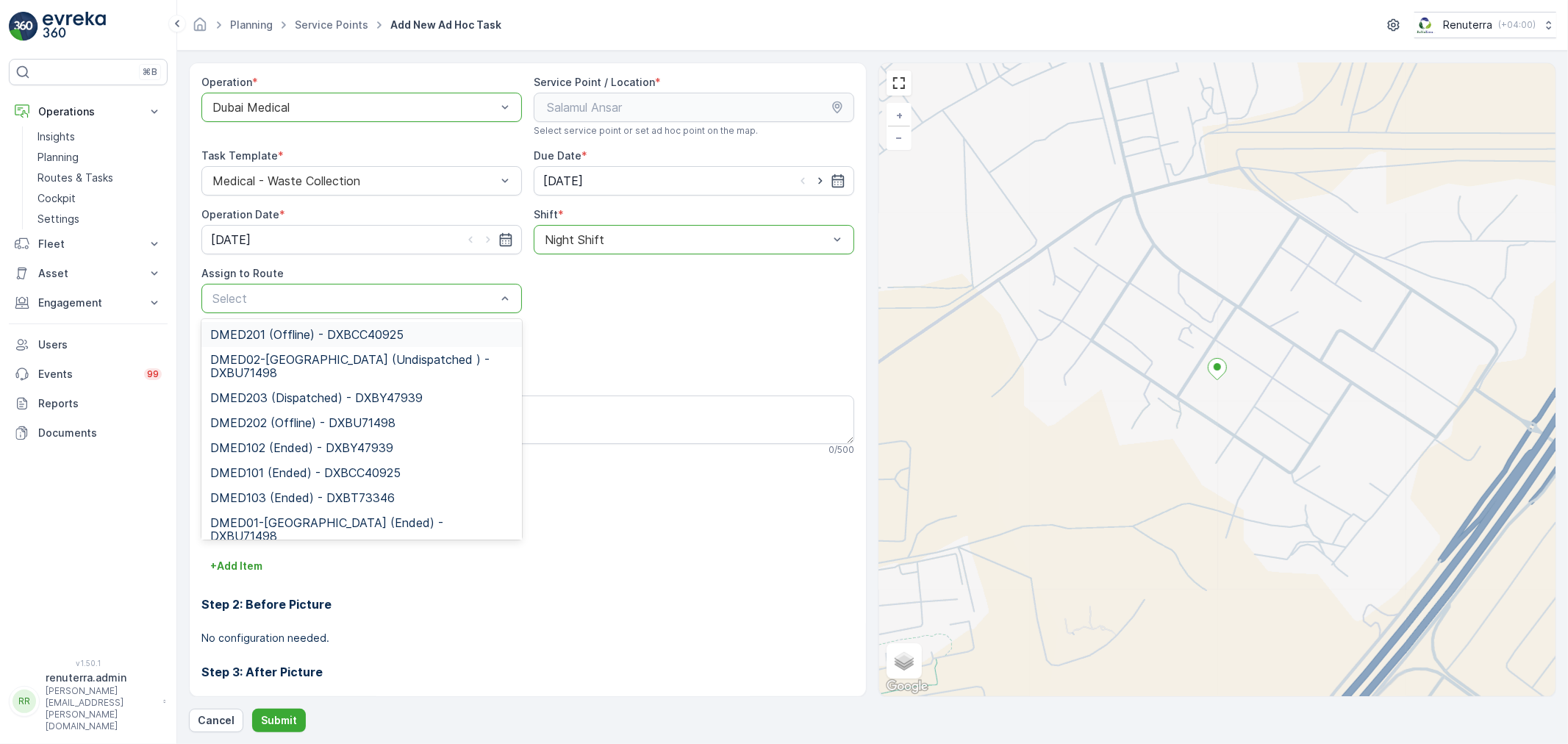
click at [400, 309] on div "Select" at bounding box center [362, 299] width 321 height 29
click at [368, 377] on span "DMED02-[GEOGRAPHIC_DATA] (Undispatched ) - DXBU71498" at bounding box center [362, 366] width 303 height 27
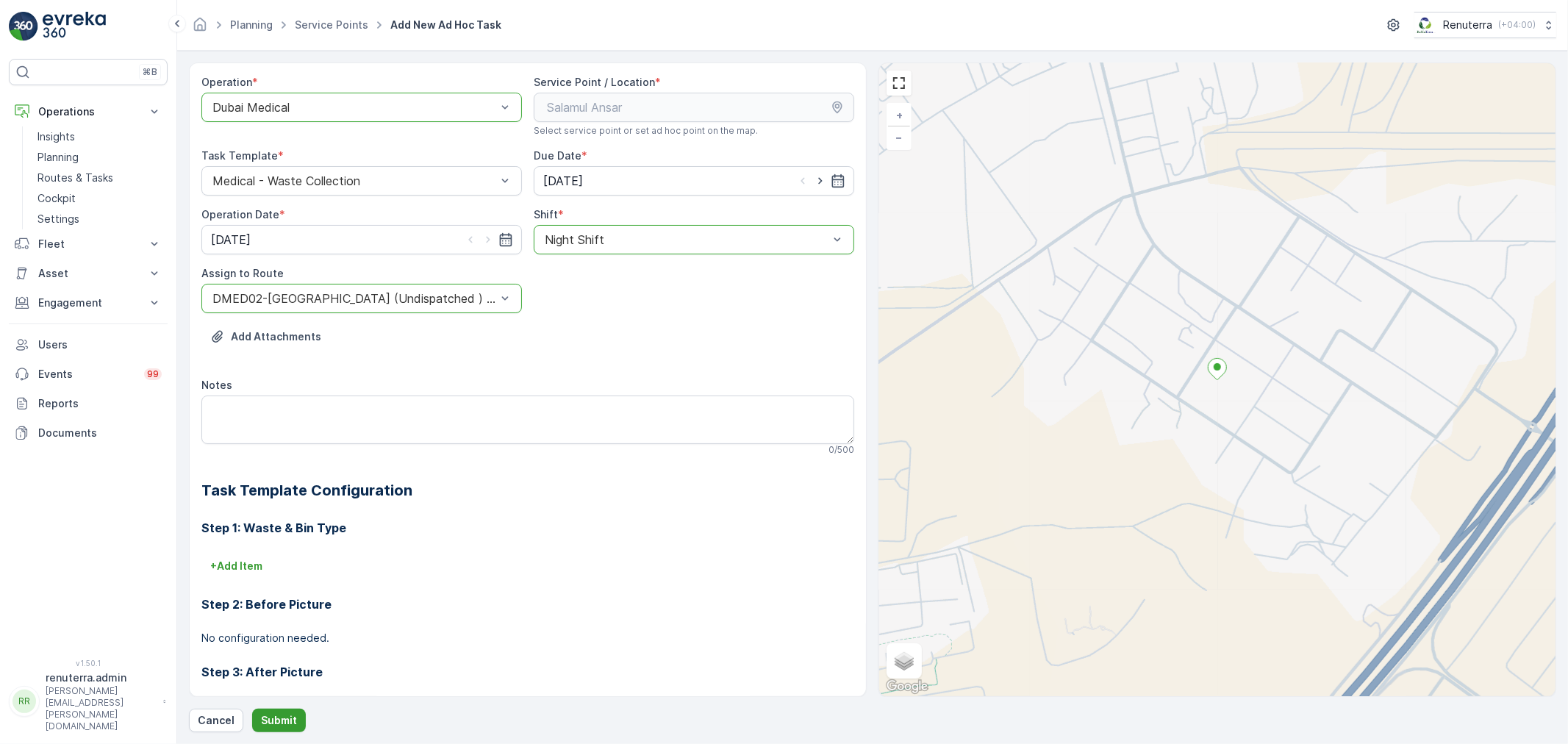
click at [277, 717] on p "Submit" at bounding box center [278, 721] width 36 height 15
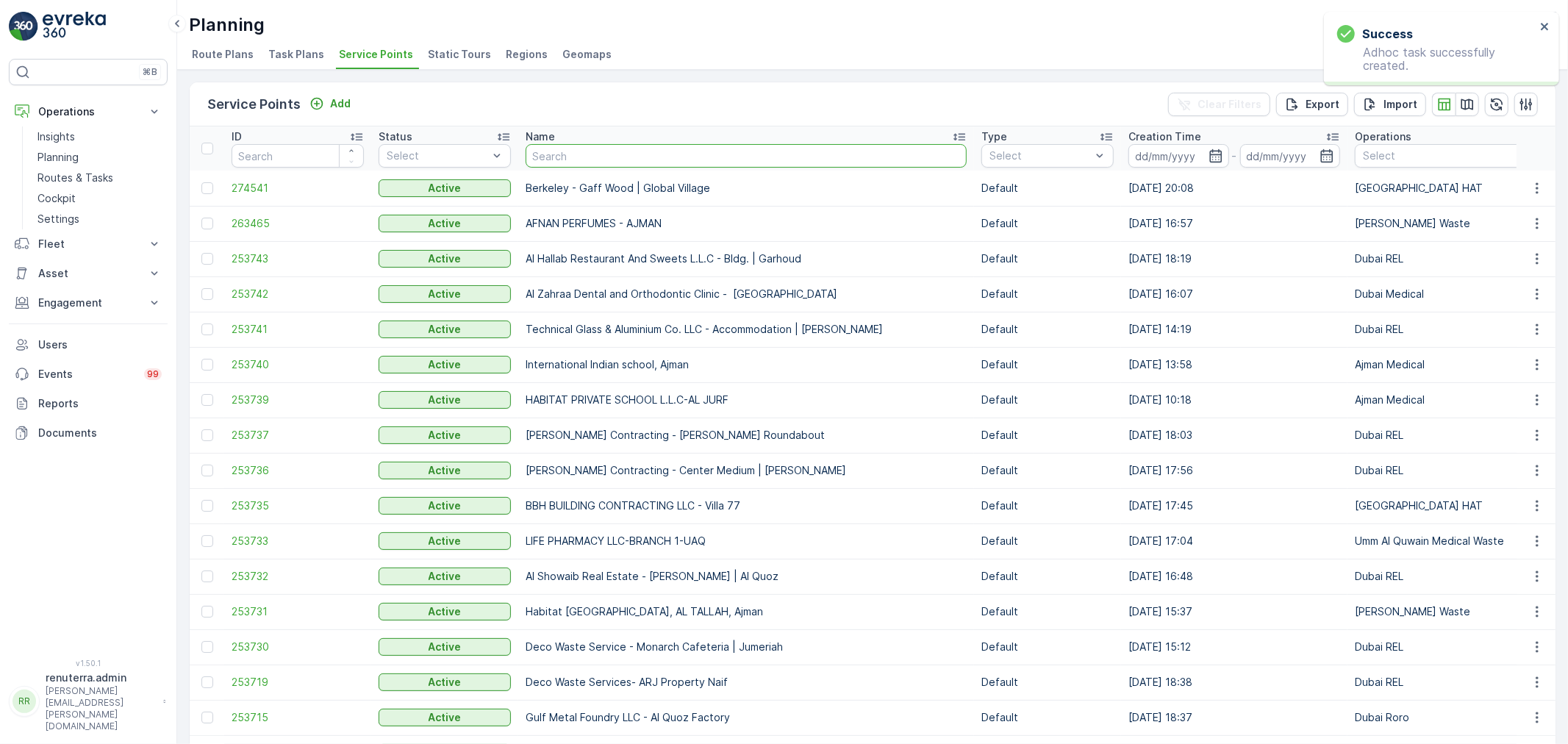
click at [641, 155] on input "text" at bounding box center [746, 155] width 441 height 23
type input "salam"
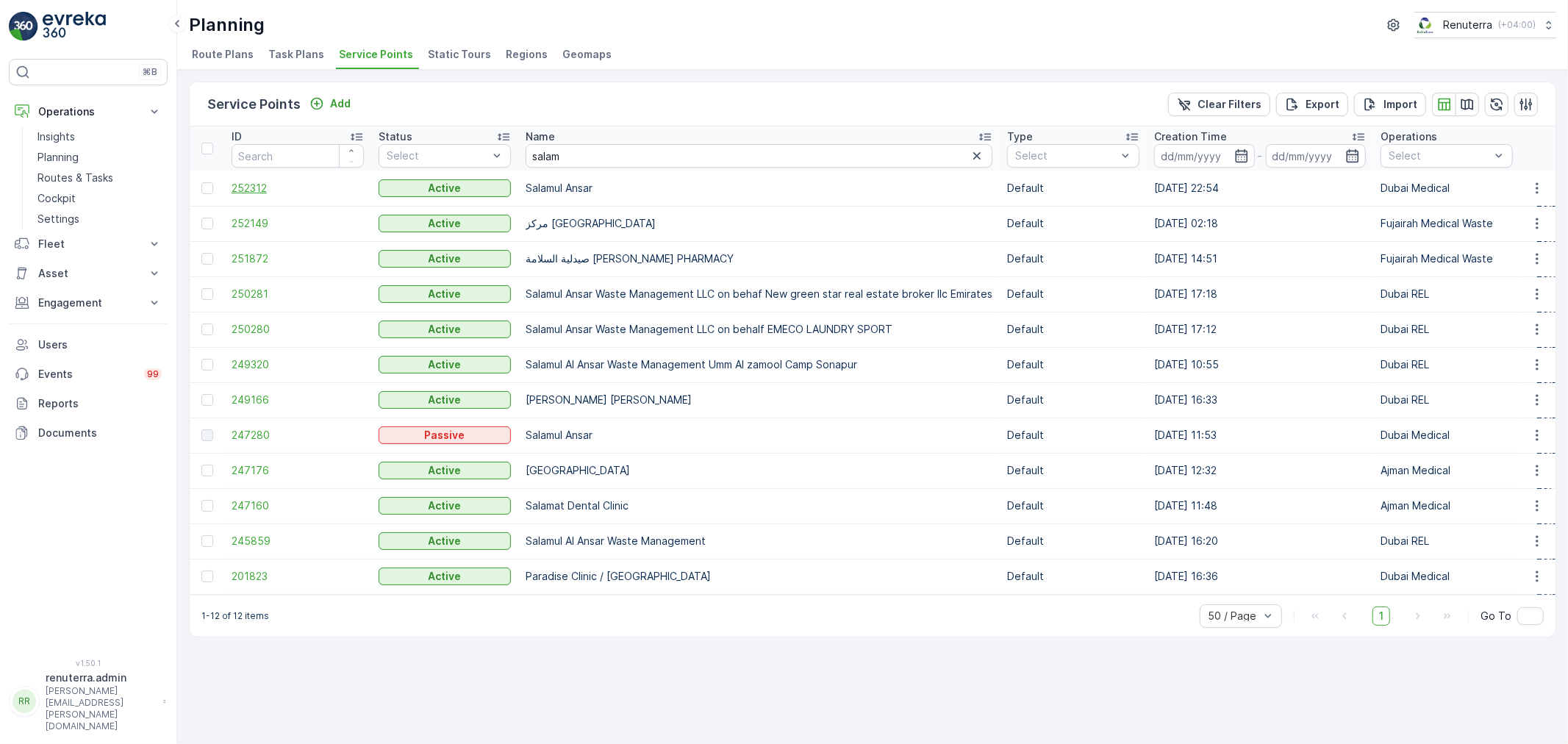
click at [253, 188] on span "252312" at bounding box center [297, 188] width 132 height 15
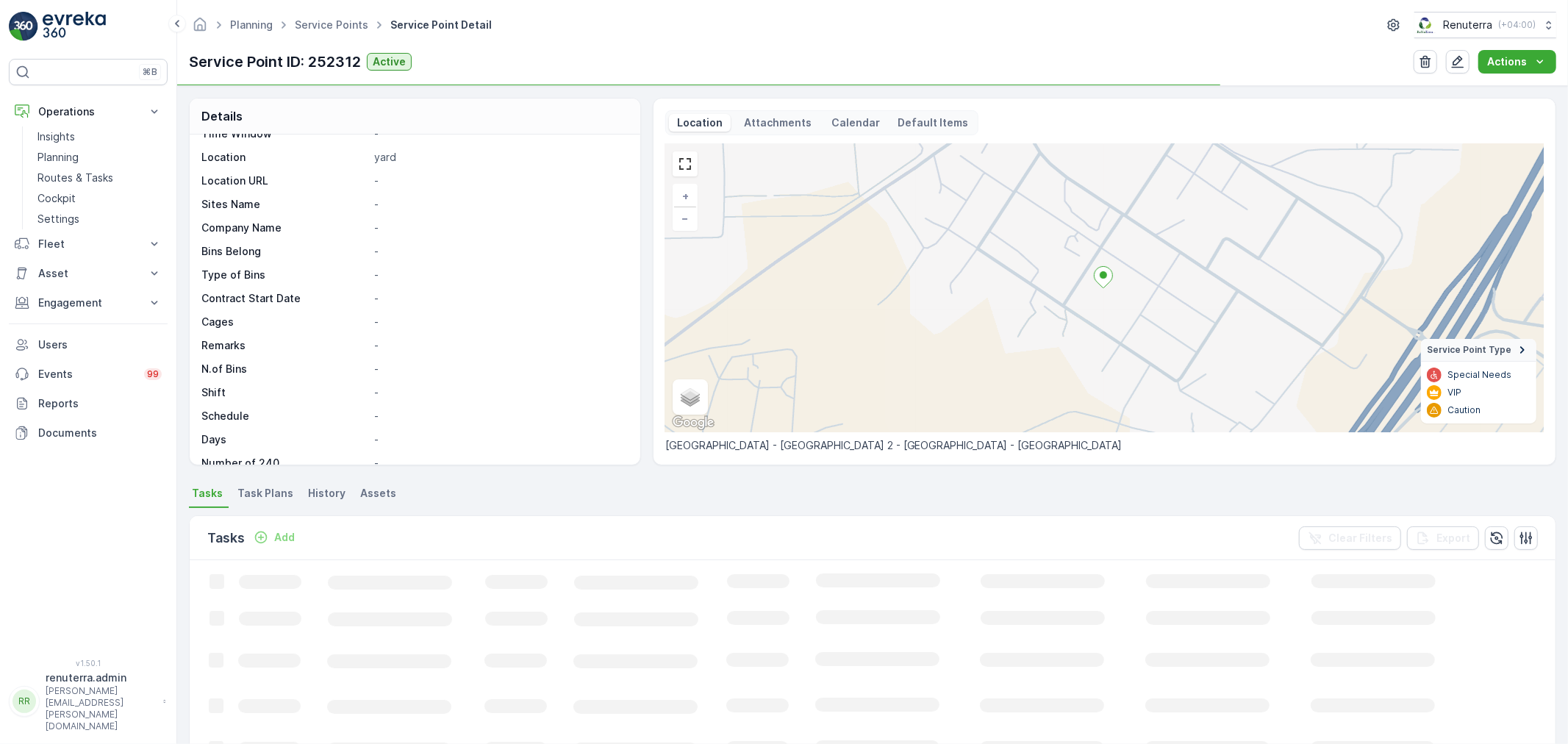
scroll to position [202, 0]
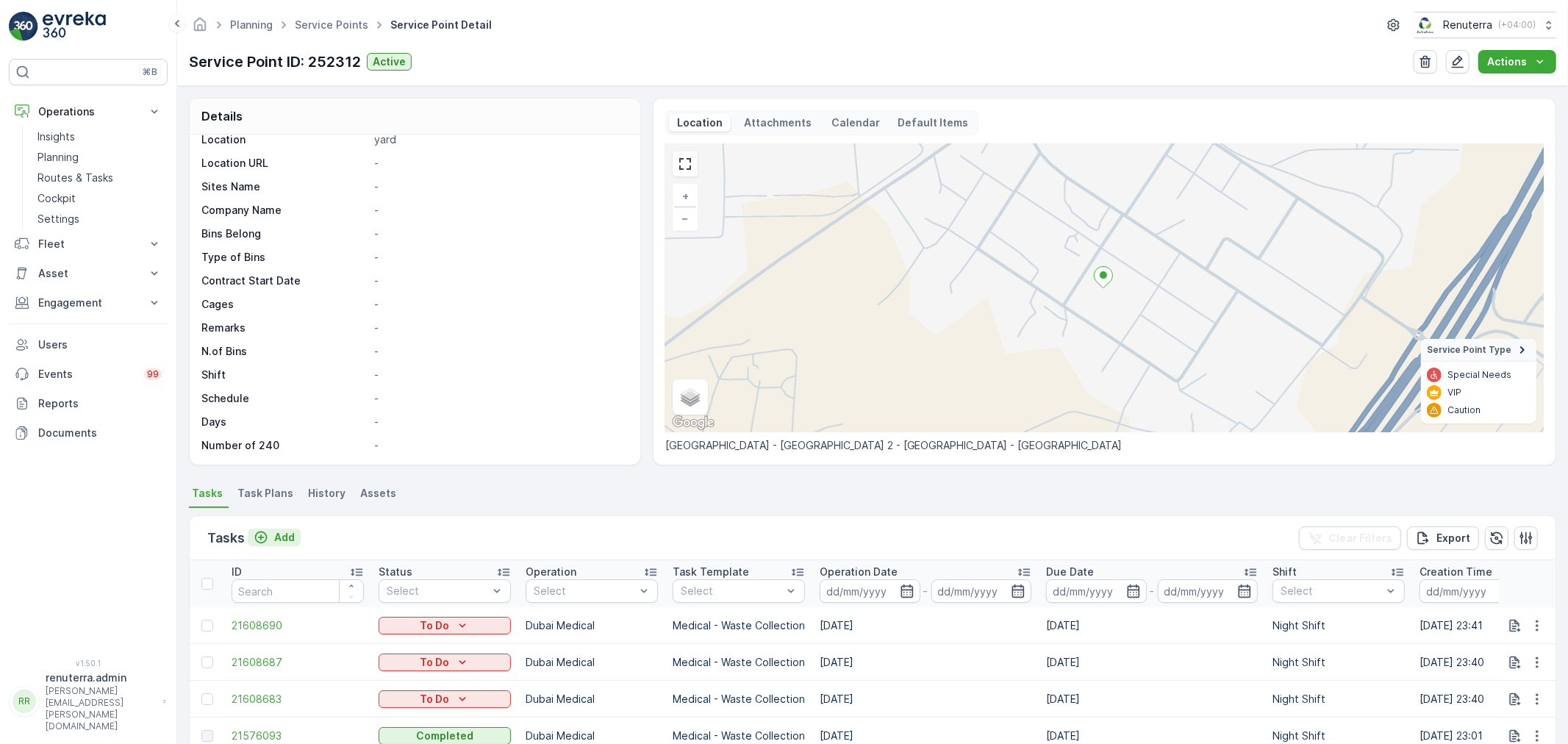
click at [276, 538] on p "Add" at bounding box center [284, 538] width 20 height 15
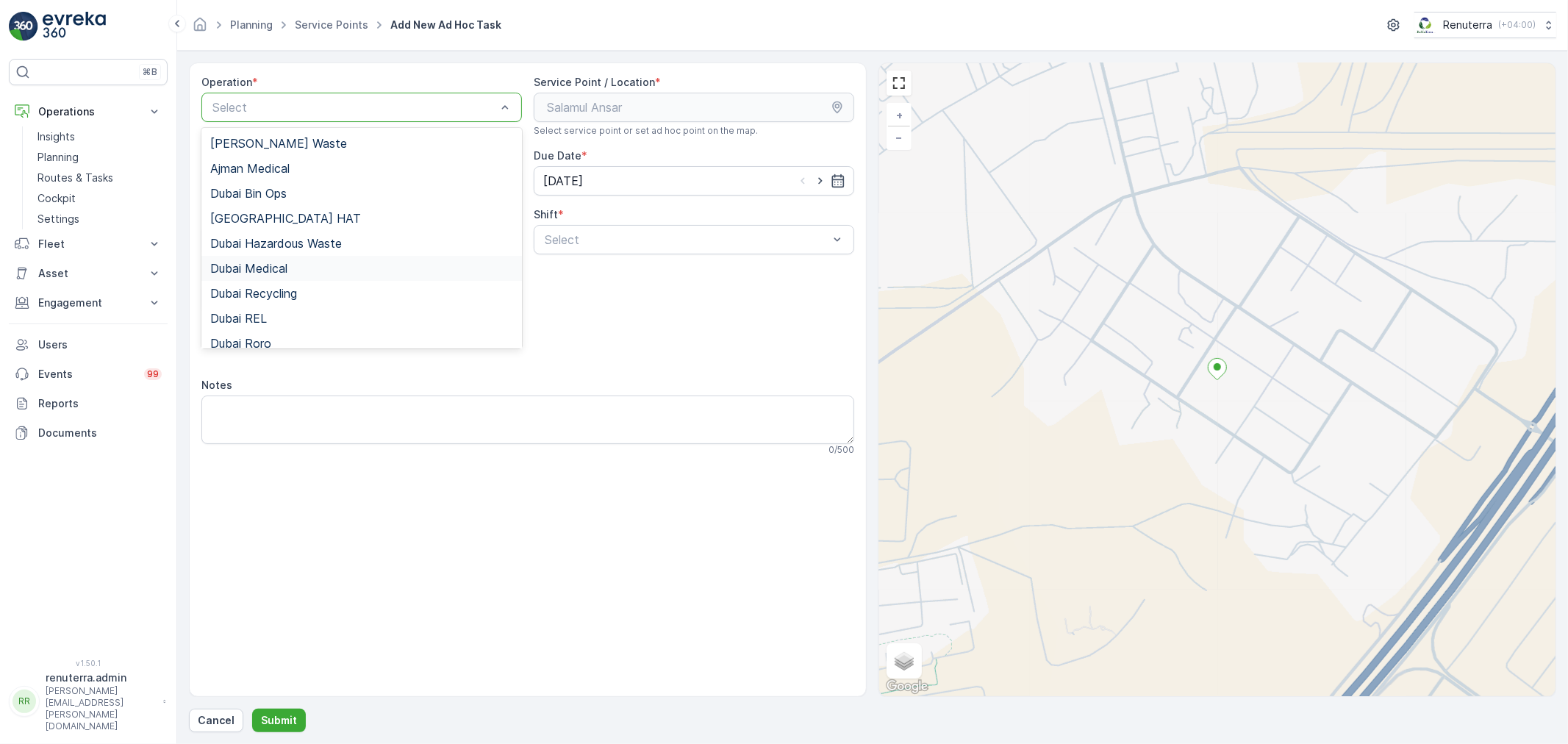
click at [295, 261] on div "Dubai Medical" at bounding box center [362, 268] width 303 height 13
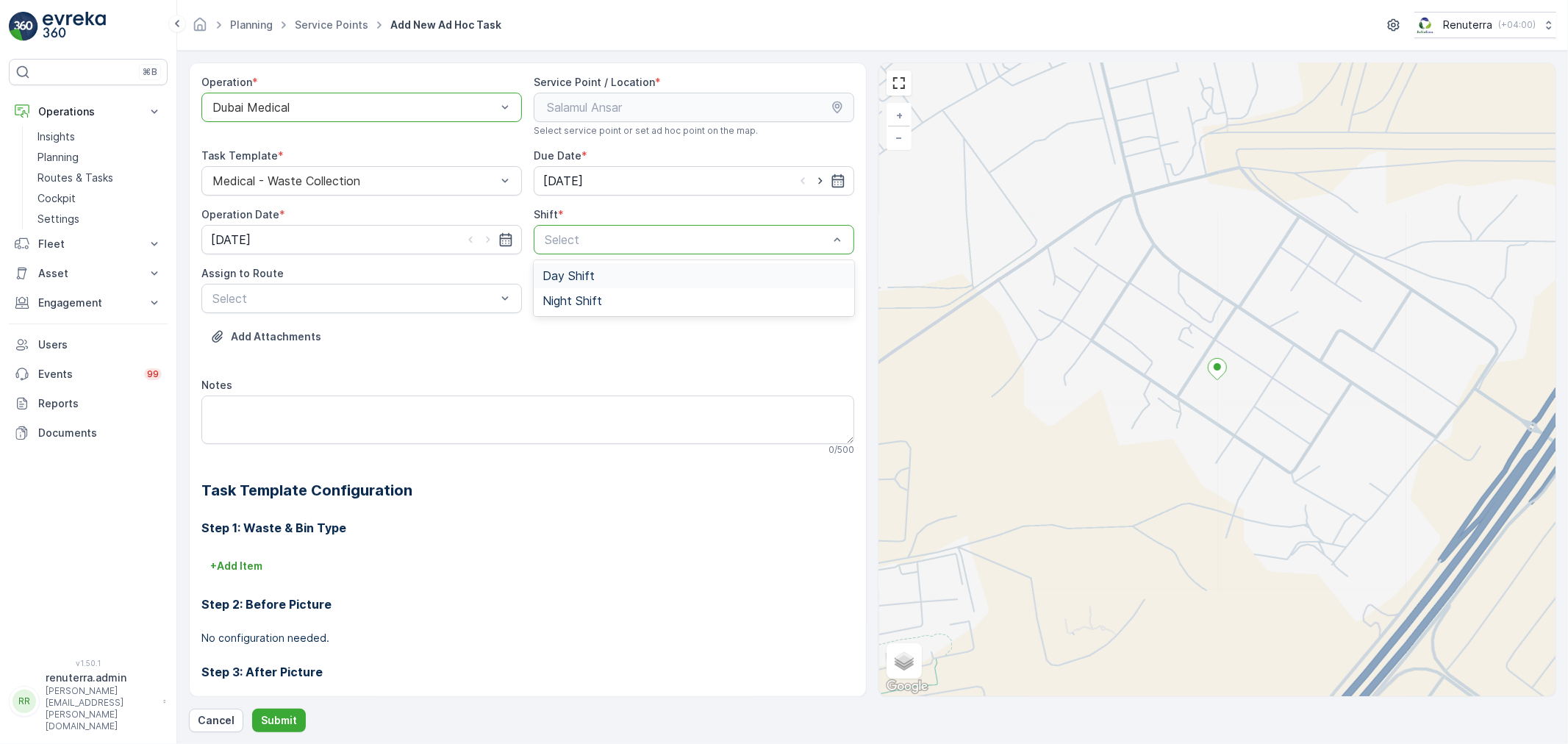
drag, startPoint x: 632, startPoint y: 237, endPoint x: 599, endPoint y: 276, distance: 51.1
drag, startPoint x: 599, startPoint y: 276, endPoint x: 576, endPoint y: 303, distance: 35.5
click at [578, 303] on span "Night Shift" at bounding box center [572, 300] width 60 height 13
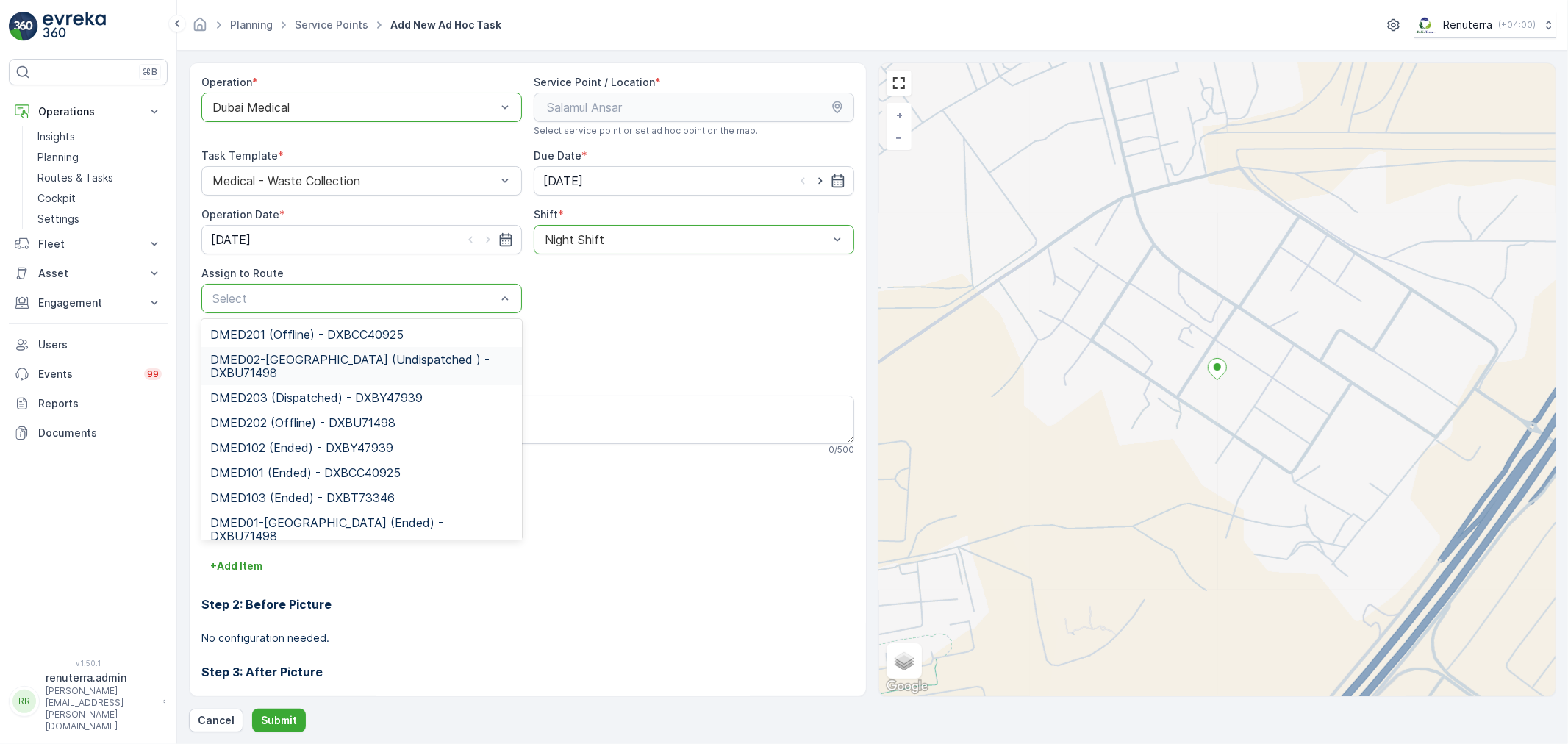
click at [340, 364] on span "DMED02-[GEOGRAPHIC_DATA] (Undispatched ) - DXBU71498" at bounding box center [362, 366] width 303 height 27
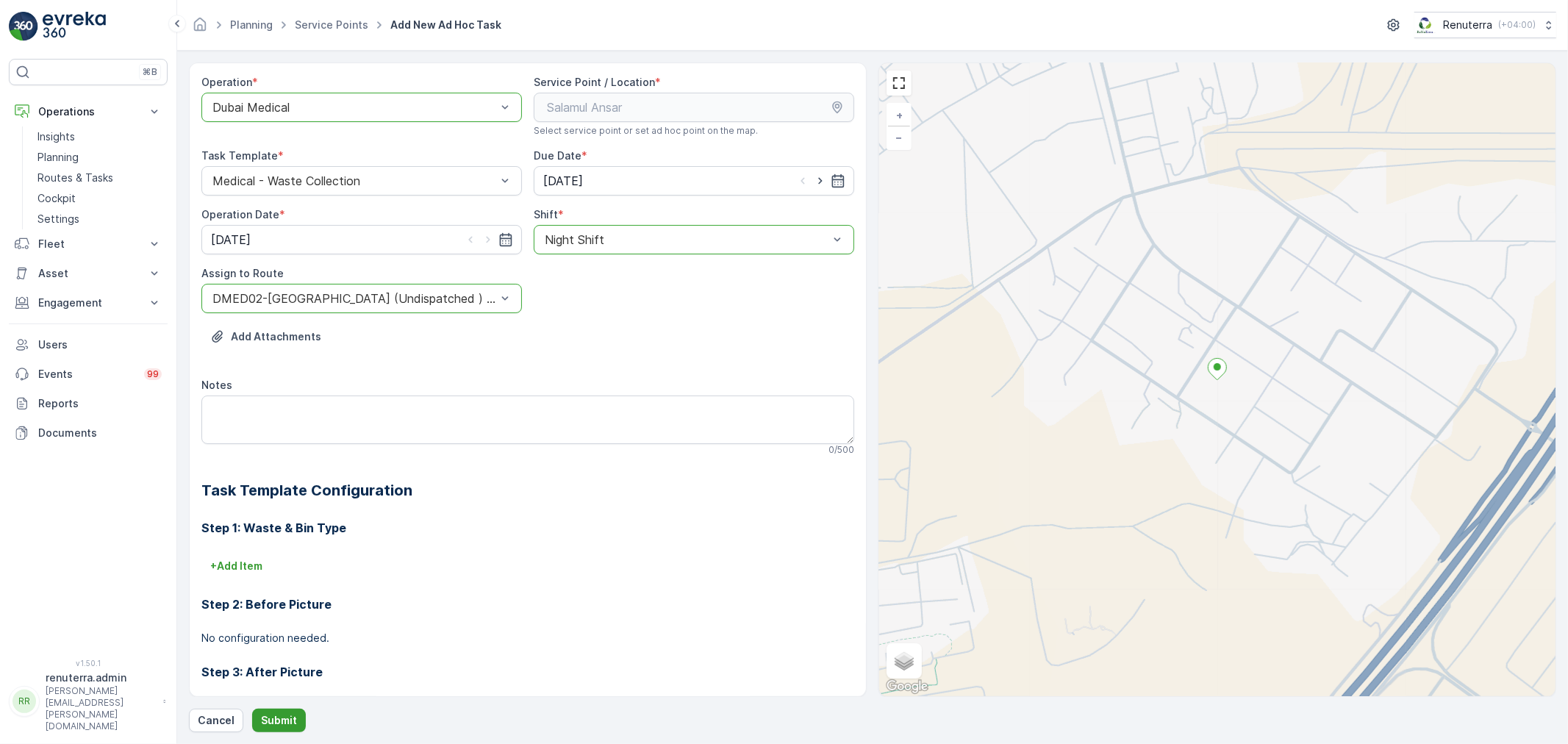
click at [278, 710] on button "Submit" at bounding box center [278, 720] width 53 height 23
